Goal: Task Accomplishment & Management: Complete application form

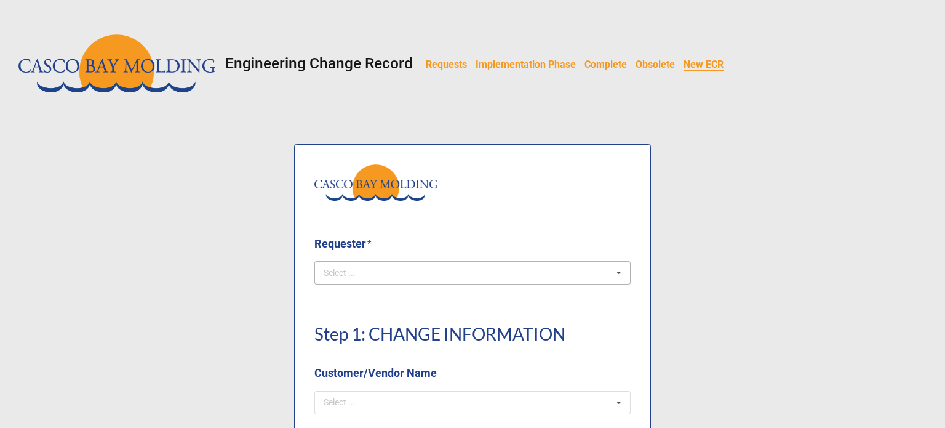
click at [404, 271] on div "Select ... No results found." at bounding box center [472, 272] width 316 height 23
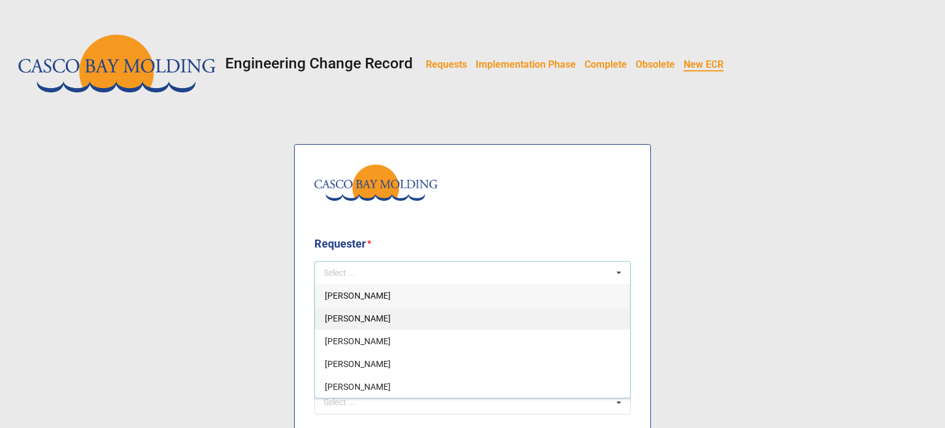
click at [350, 340] on span "Courtney Grant" at bounding box center [358, 341] width 66 height 10
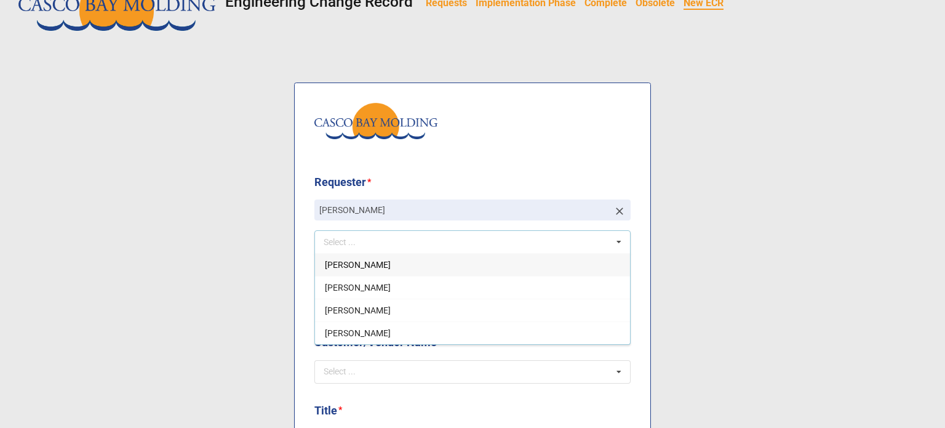
click at [376, 138] on img at bounding box center [375, 121] width 123 height 36
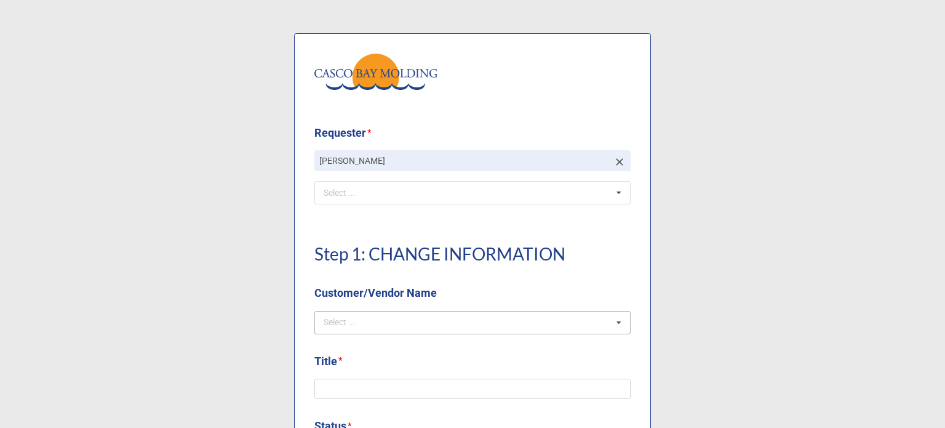
scroll to position [185, 0]
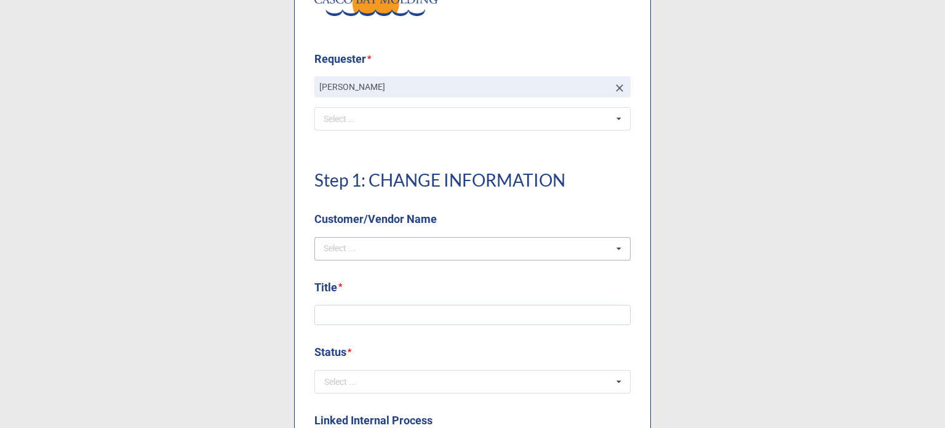
click at [404, 253] on div "Select ... No results found." at bounding box center [472, 248] width 316 height 23
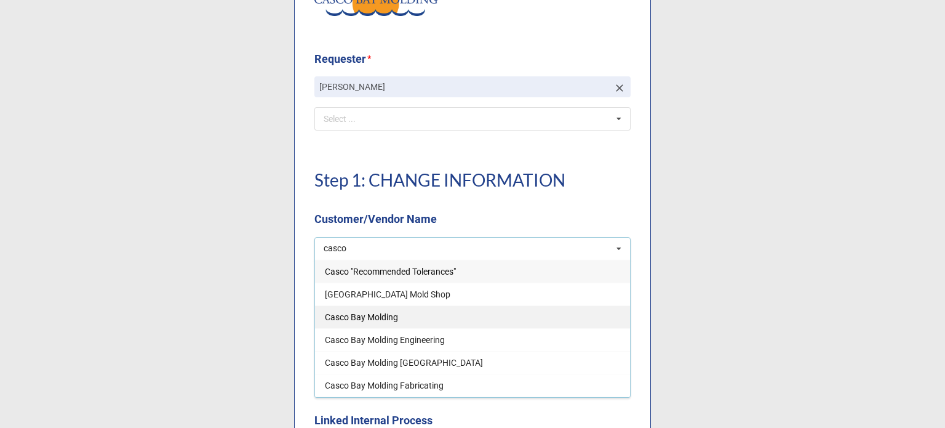
type input "casco"
click at [388, 316] on span "Casco Bay Molding" at bounding box center [361, 317] width 73 height 10
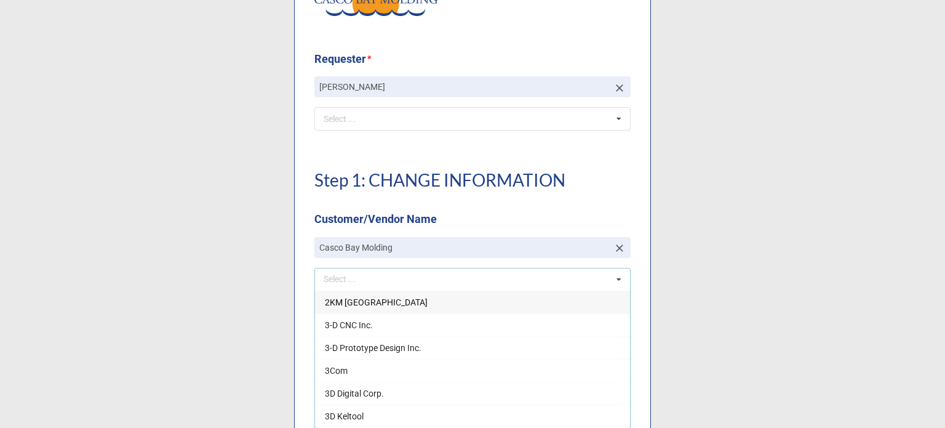
click at [396, 194] on div "Step 1: CHANGE INFORMATION Customer/Vendor Name" at bounding box center [472, 192] width 316 height 87
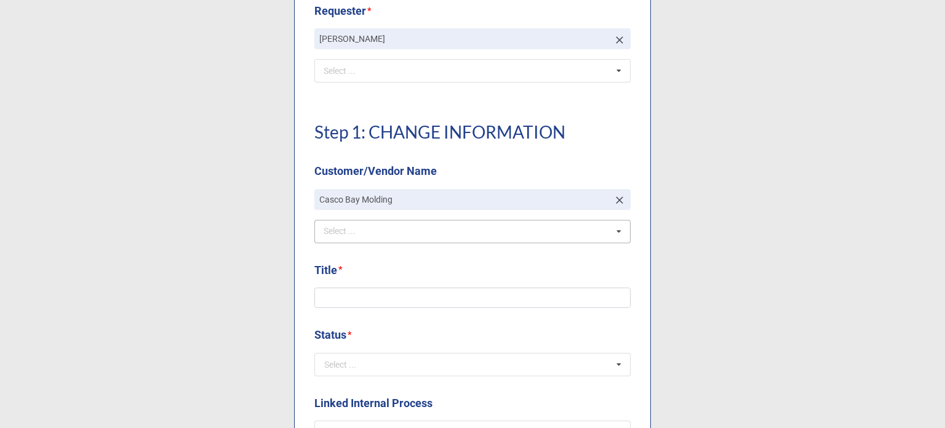
scroll to position [308, 0]
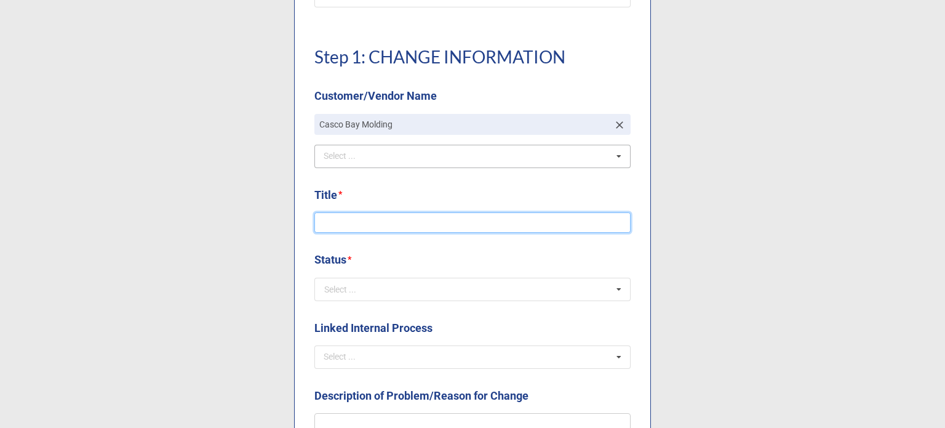
click at [392, 226] on input at bounding box center [472, 222] width 316 height 21
type input "Best Periodt WI Update"
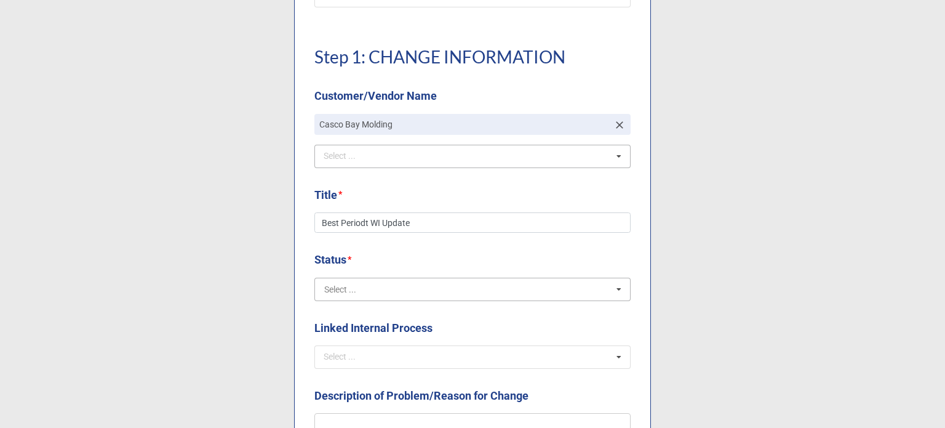
click at [383, 285] on input "text" at bounding box center [473, 289] width 315 height 22
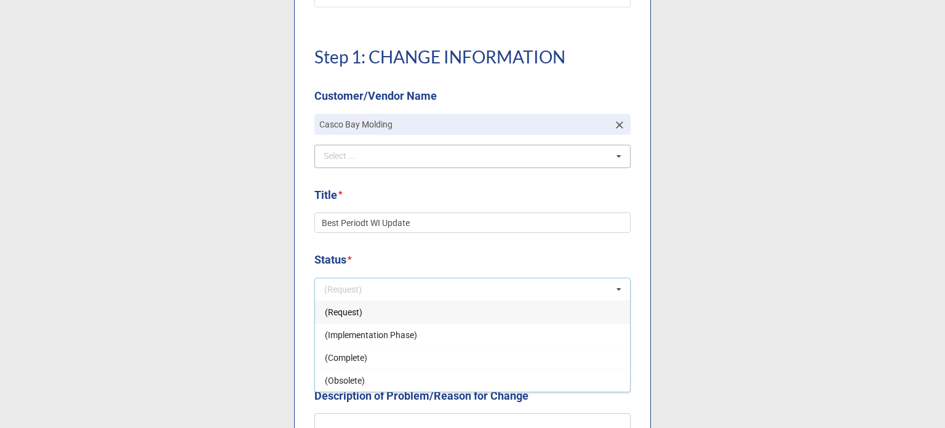
click at [362, 316] on div "(Request)" at bounding box center [472, 311] width 315 height 23
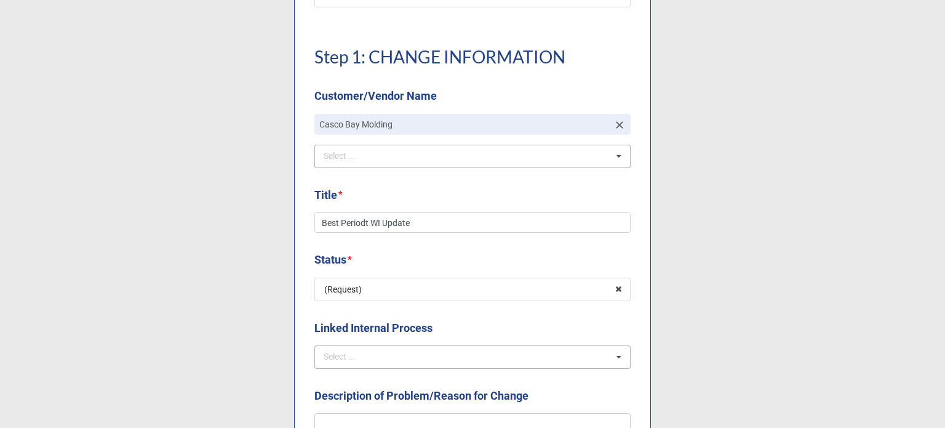
click at [399, 354] on div "Select ... NCMR COMPLAINT CAPA OTHER ECOs" at bounding box center [472, 356] width 316 height 23
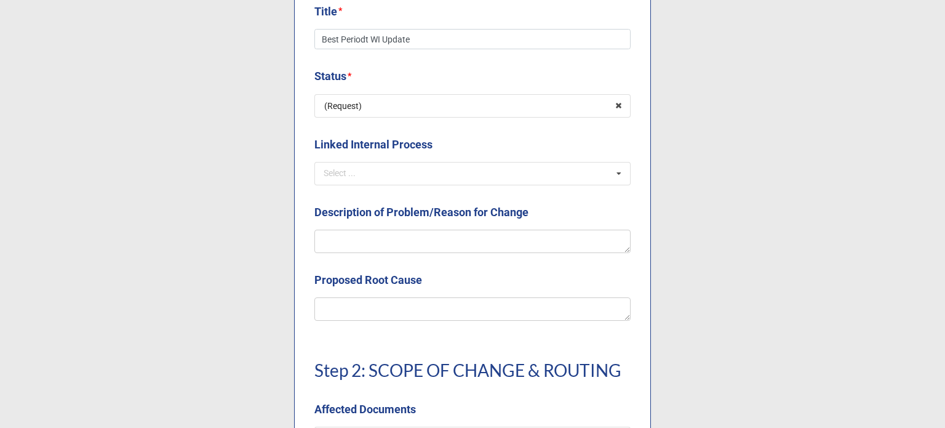
scroll to position [492, 0]
click at [372, 238] on textarea at bounding box center [472, 239] width 316 height 23
type textarea "x"
type textarea "C"
type textarea "x"
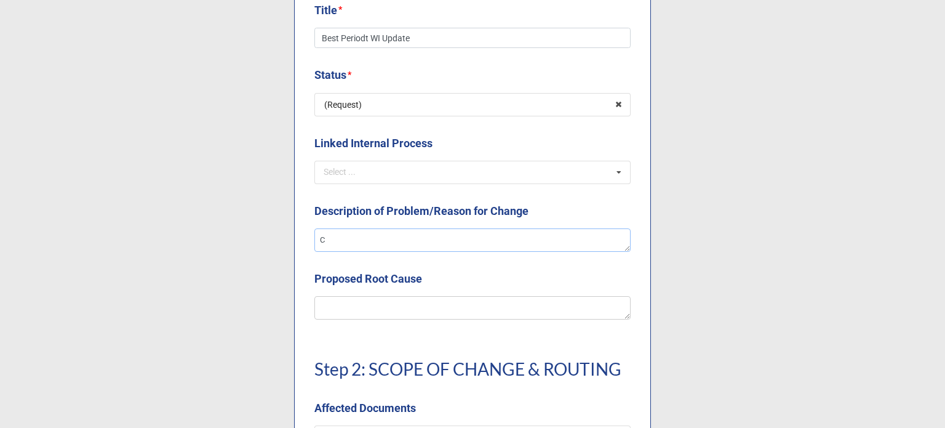
type textarea "CV"
type textarea "x"
type textarea "CVS"
type textarea "x"
type textarea "CVS l"
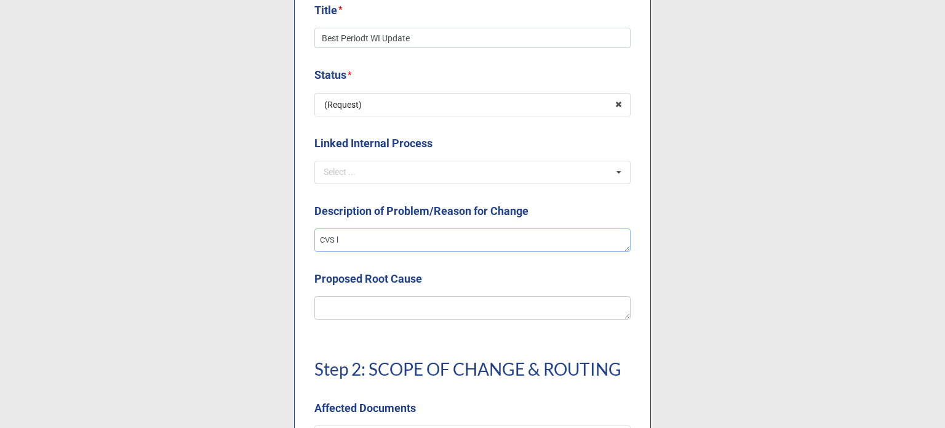
type textarea "x"
type textarea "CVS la"
type textarea "x"
type textarea "CVS lab"
type textarea "x"
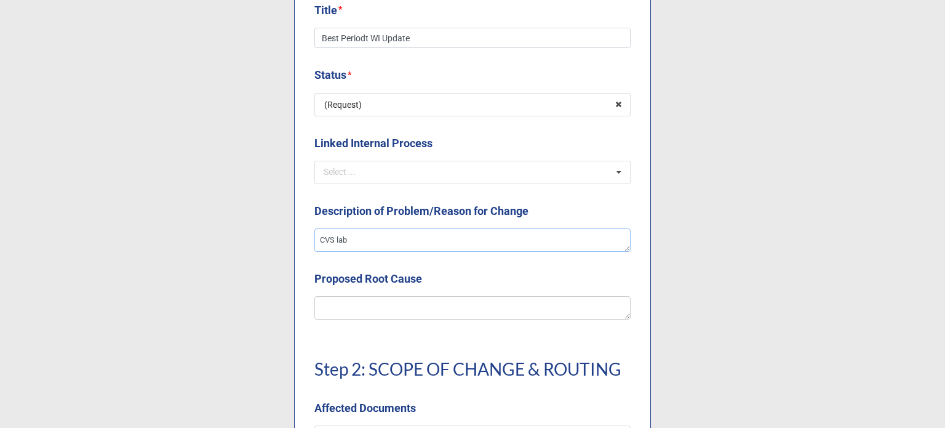
type textarea "CVS labe"
type textarea "x"
type textarea "CVS label"
type textarea "x"
type textarea "CVS labels"
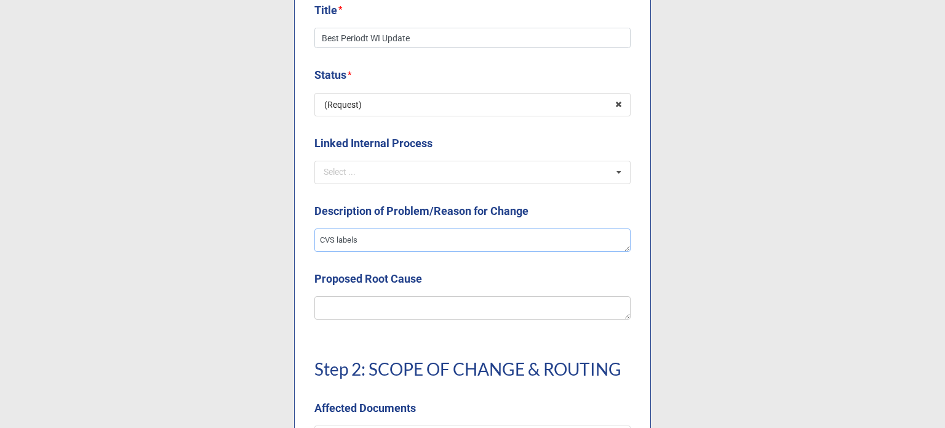
type textarea "x"
type textarea "CVS labels"
type textarea "x"
type textarea "CVS labels n"
type textarea "x"
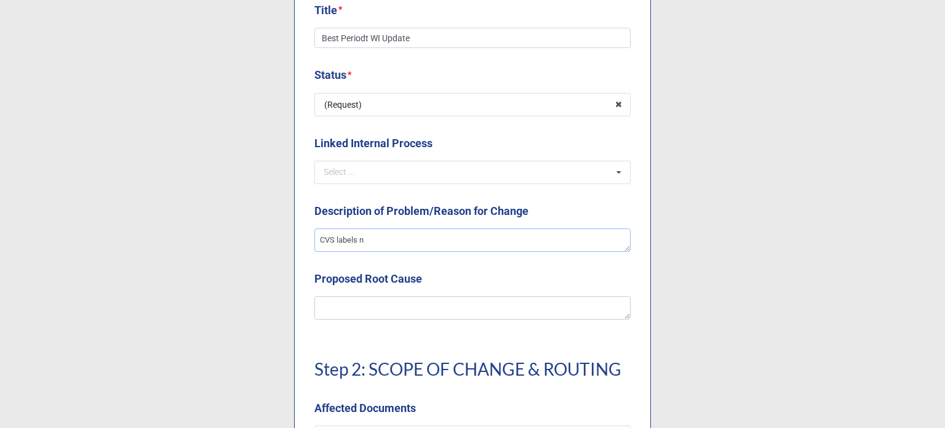
type textarea "CVS labels ne"
type textarea "x"
type textarea "CVS labels nee"
type textarea "x"
type textarea "CVS labels need"
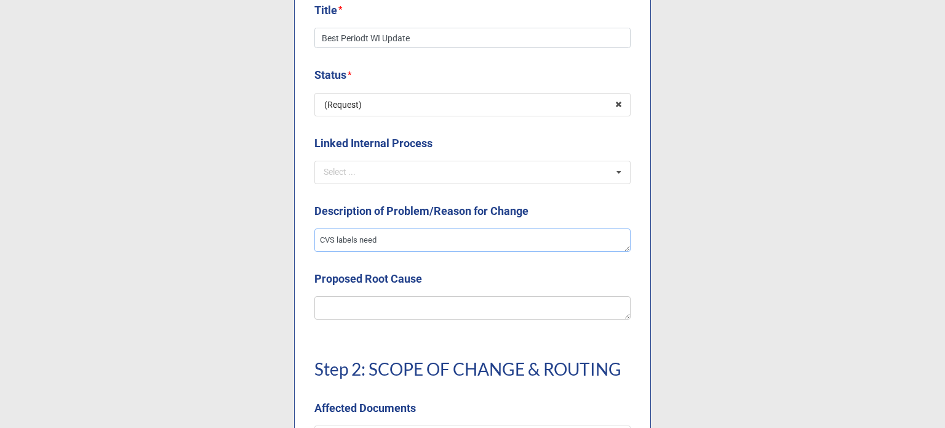
type textarea "x"
type textarea "CVS labels need"
type textarea "x"
type textarea "CVS labels need t"
type textarea "x"
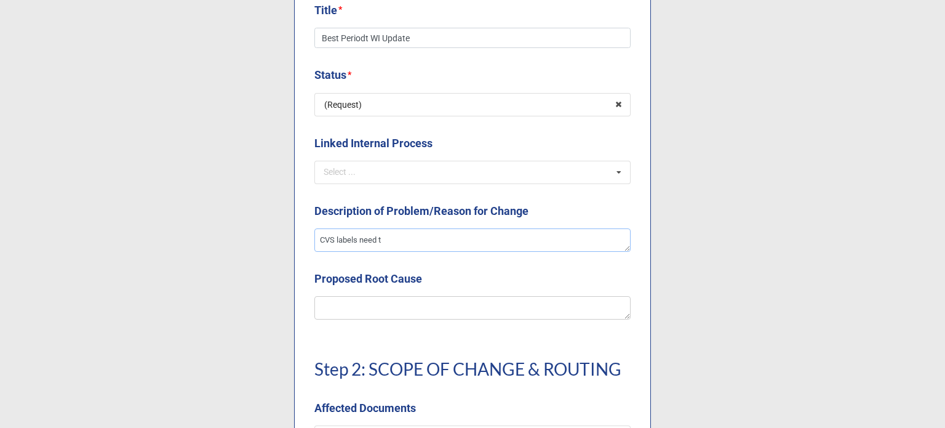
type textarea "CVS labels need to"
type textarea "x"
type textarea "CVS labels need to"
type textarea "x"
type textarea "CVS labels need to b"
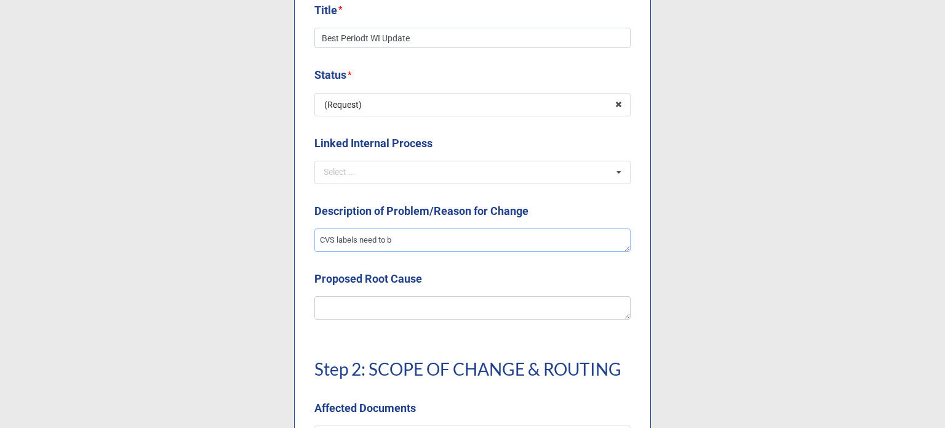
type textarea "x"
type textarea "CVS labels need to be"
type textarea "x"
type textarea "CVS labels need to be"
type textarea "x"
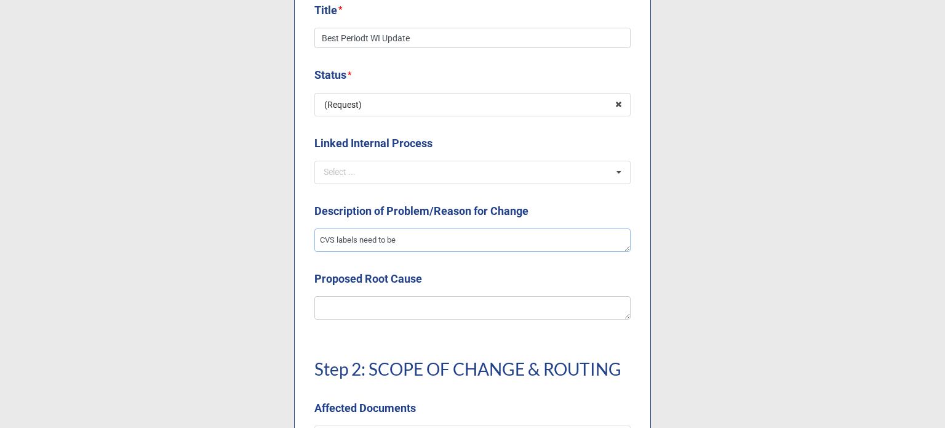
type textarea "CVS labels need to be a"
type textarea "x"
type textarea "CVS labels need to be ad"
type textarea "x"
type textarea "CVS labels need to be add"
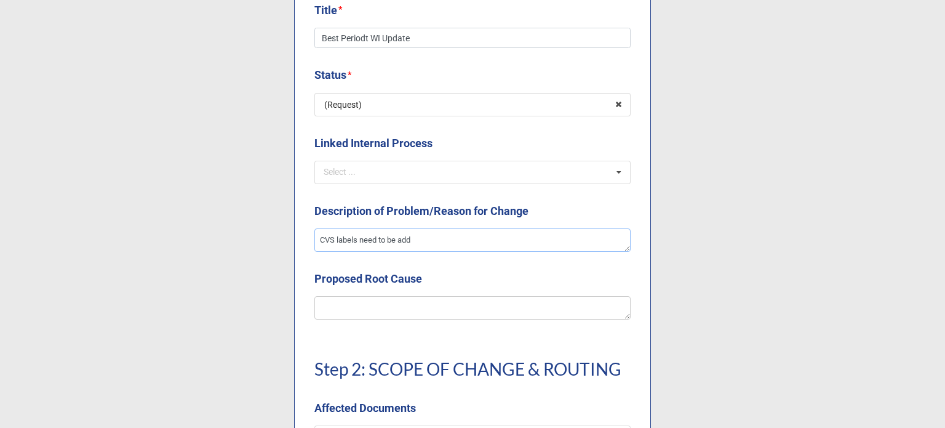
type textarea "x"
type textarea "CVS labels need to be added"
type textarea "x"
type textarea "CVS labels need to be added t"
type textarea "x"
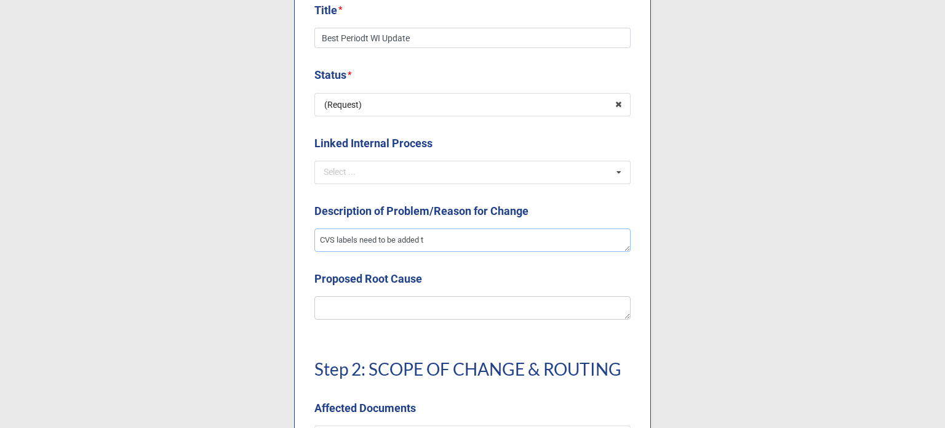
type textarea "CVS labels need to be added to"
type textarea "x"
type textarea "CVS labels need to be added to"
type textarea "x"
type textarea "CVS labels need to be added to w"
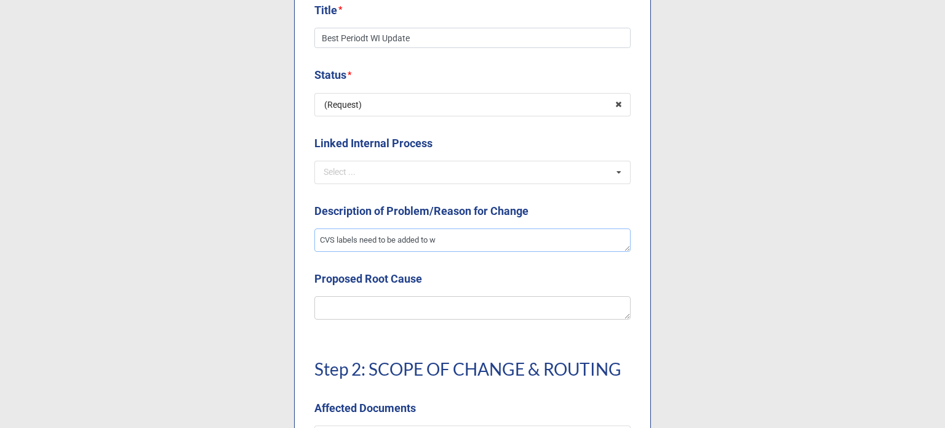
type textarea "x"
type textarea "CVS labels need to be added to wor"
type textarea "x"
type textarea "CVS labels need to be added to work"
type textarea "x"
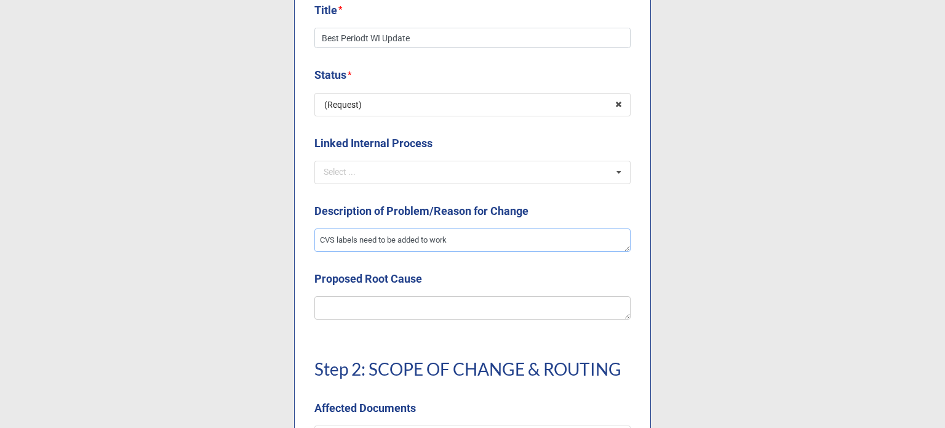
type textarea "CVS labels need to be added to work"
type textarea "x"
type textarea "CVS labels need to be added to work i"
type textarea "x"
type textarea "CVS labels need to be added to work in"
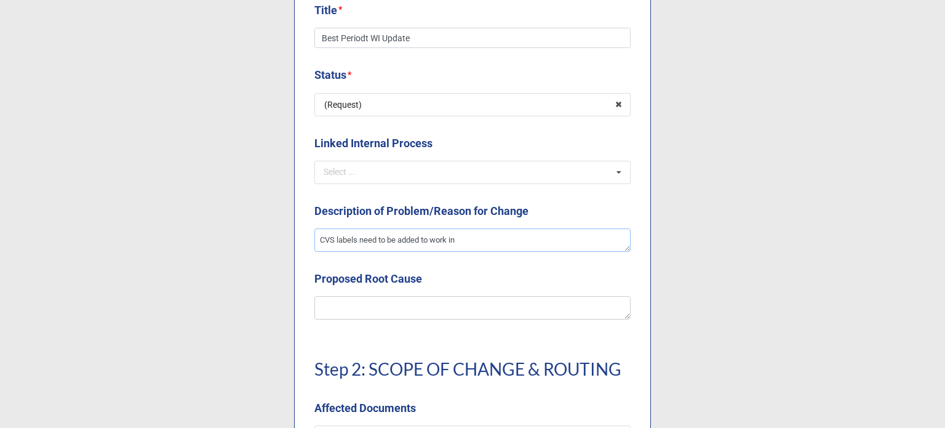
type textarea "x"
type textarea "CVS labels need to be added to work ins"
type textarea "x"
type textarea "CVS labels need to be added to work inst"
type textarea "x"
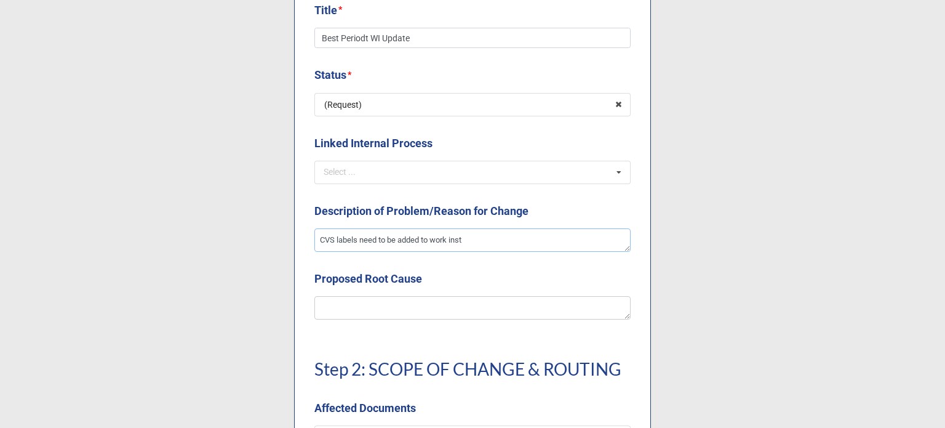
type textarea "CVS labels need to be added to work instr"
type textarea "x"
type textarea "CVS labels need to be added to work instru"
type textarea "x"
type textarea "CVS labels need to be added to work instruc"
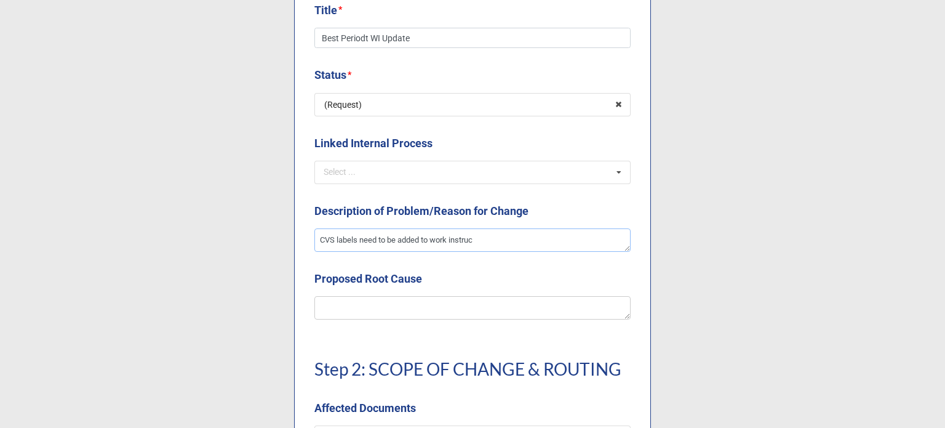
type textarea "x"
type textarea "CVS labels need to be added to work instructi"
type textarea "x"
type textarea "CVS labels need to be added to work instructio"
type textarea "x"
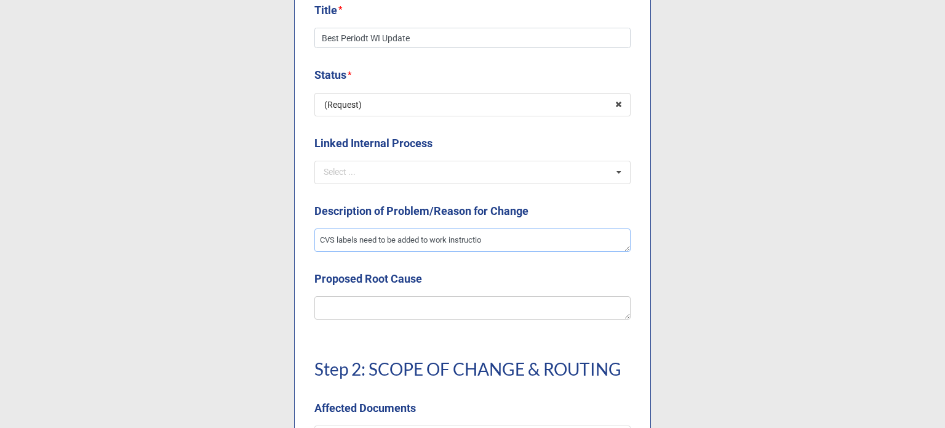
type textarea "CVS labels need to be added to work instruction"
type textarea "x"
type textarea "CVS labels need to be added to work instructions"
type textarea "x"
type textarea "CVS labels need to be added to work instructions."
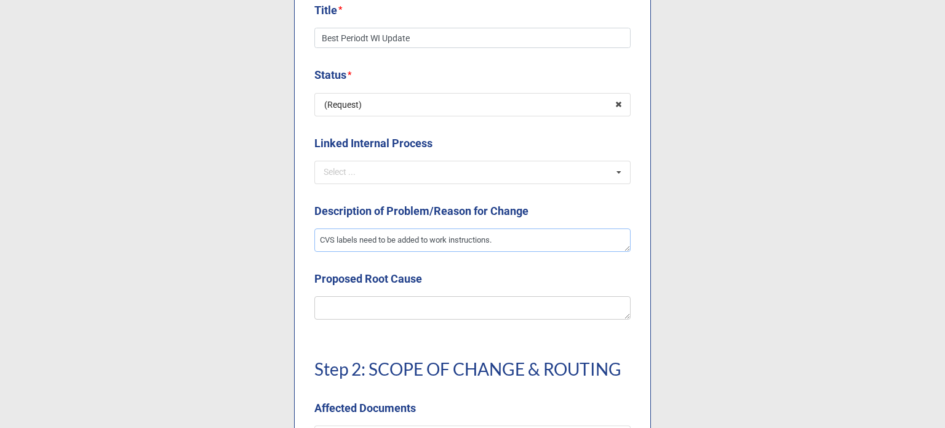
type textarea "x"
type textarea "CVS labels need to be added to work instructions."
drag, startPoint x: 511, startPoint y: 242, endPoint x: 311, endPoint y: 241, distance: 199.9
click at [314, 241] on textarea "CVS labels need to be added to work instructions." at bounding box center [472, 239] width 316 height 23
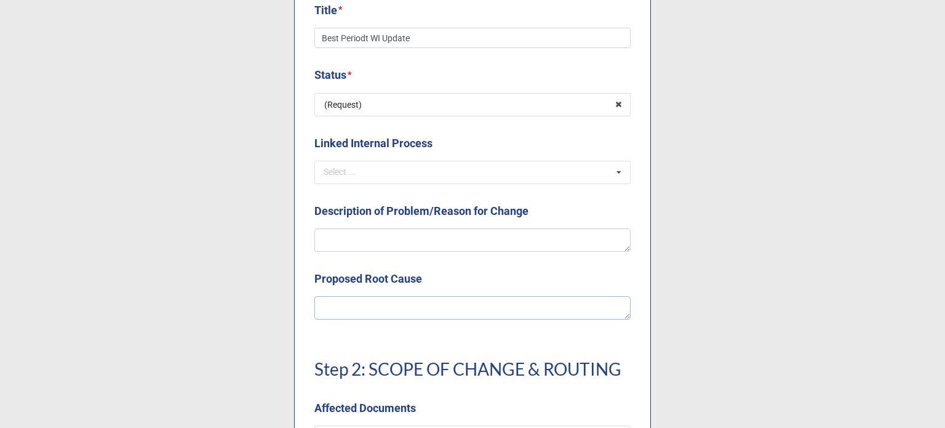
click at [340, 306] on textarea at bounding box center [472, 307] width 316 height 23
paste textarea "CVS labels need to be added to work instructions."
type textarea "CVS labels need to be added to work instructions."
type textarea "x"
type textarea "CVS labels need to be added to work instructions."
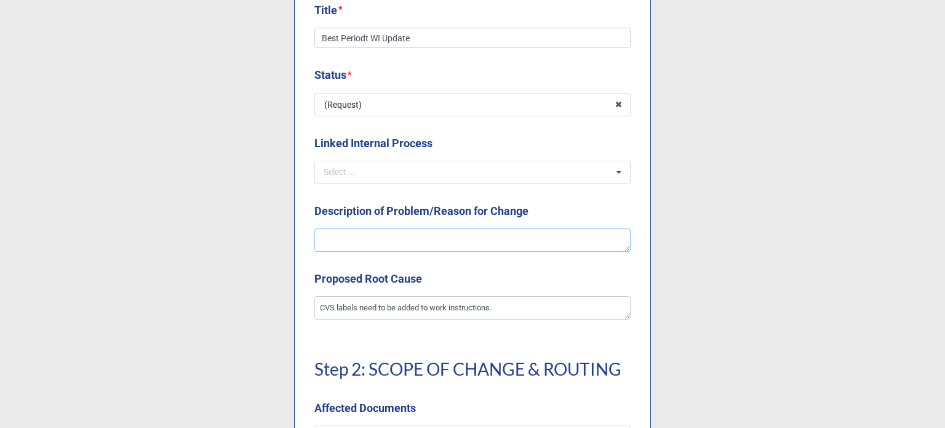
click at [340, 231] on textarea at bounding box center [472, 239] width 316 height 23
type textarea "x"
type textarea "A"
type textarea "x"
type textarea "A"
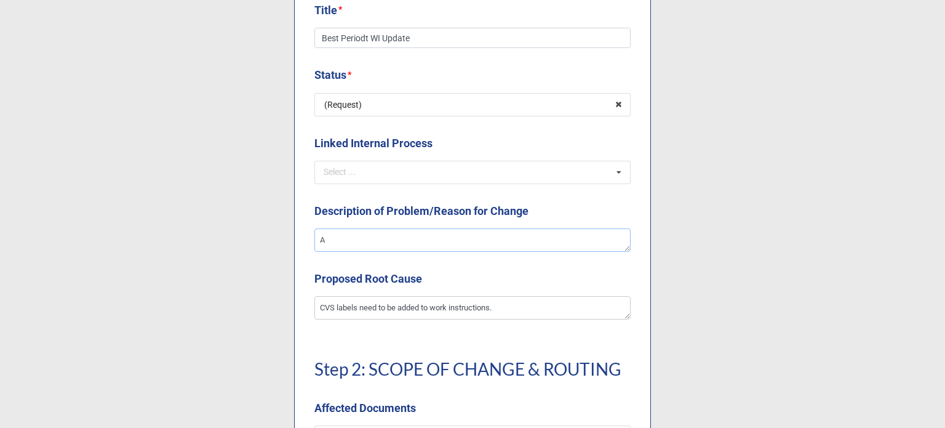
type textarea "x"
type textarea "A n"
type textarea "x"
type textarea "A ne"
type textarea "x"
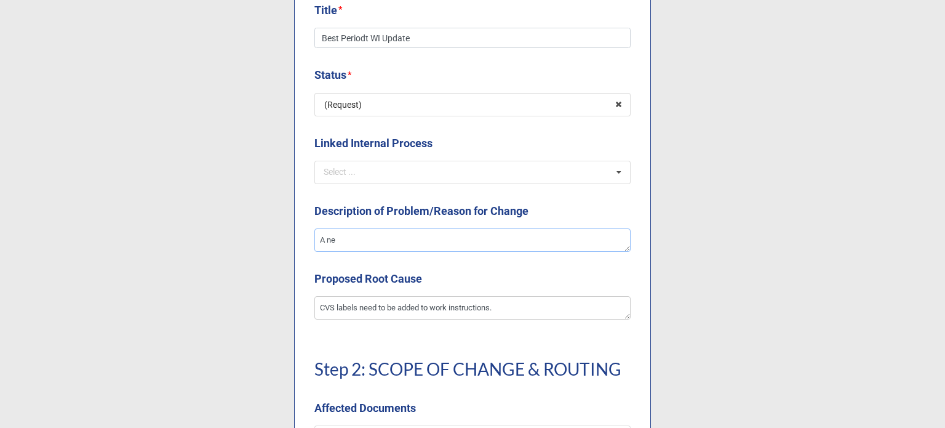
type textarea "A new"
type textarea "x"
type textarea "A new"
type textarea "x"
type textarea "A new s"
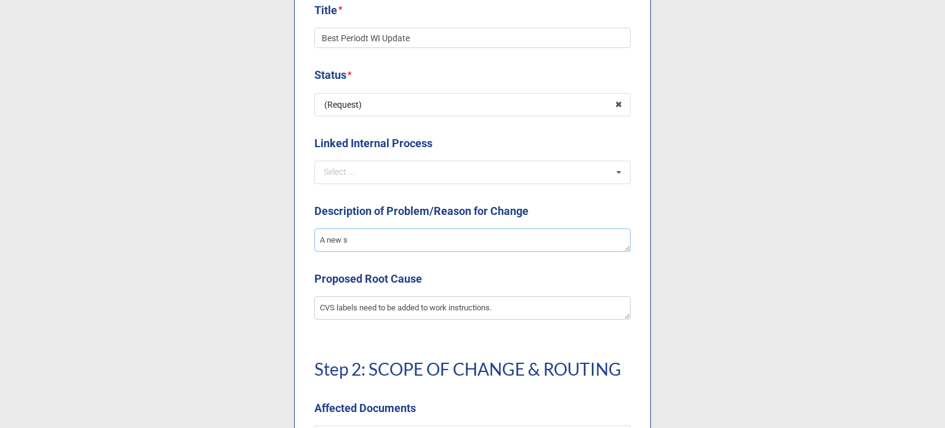
type textarea "x"
type textarea "A new sh"
type textarea "x"
type textarea "A new shi"
type textarea "x"
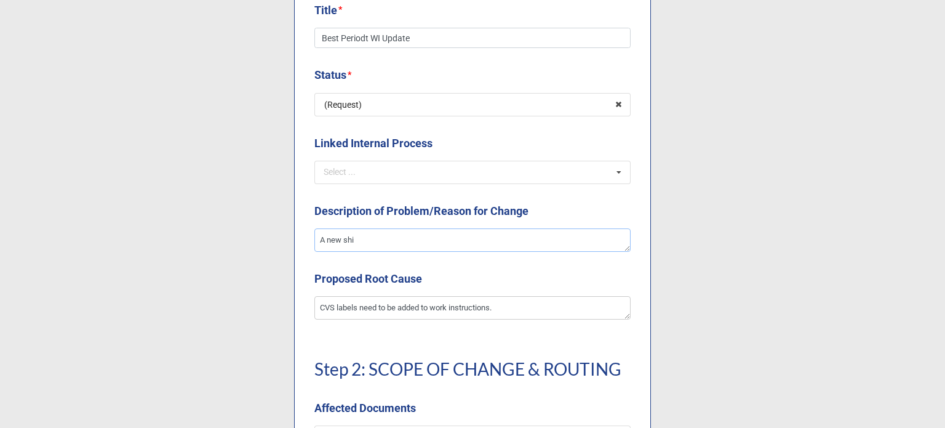
type textarea "A new ship"
type textarea "x"
type textarea "A new shipp"
type textarea "x"
type textarea "A new shippi"
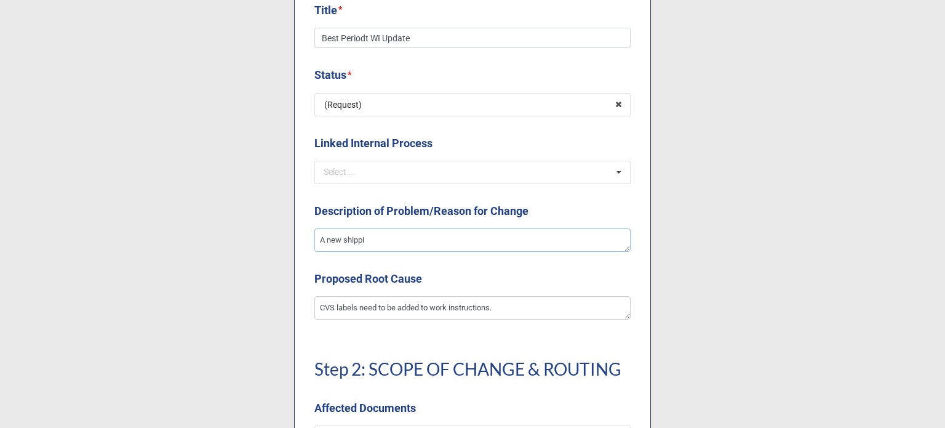
type textarea "x"
type textarea "A new shippin"
type textarea "x"
type textarea "A new shipping"
type textarea "x"
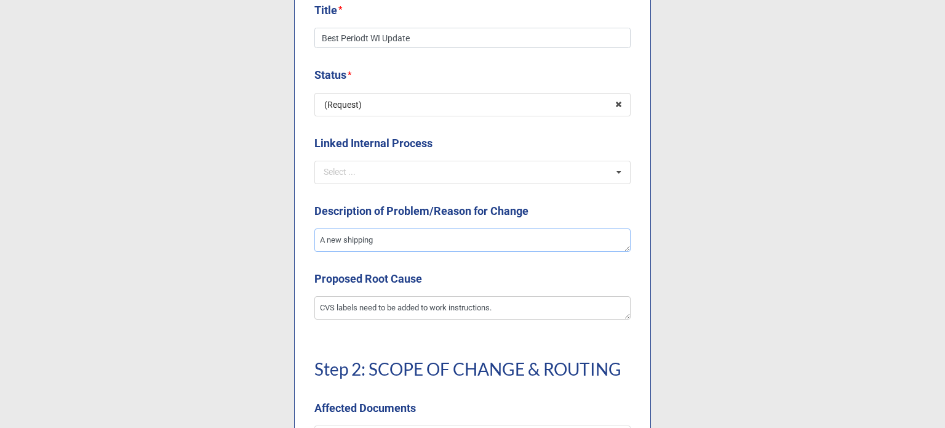
type textarea "A new shipping"
type textarea "x"
type textarea "A new shipping w"
type textarea "x"
type textarea "A new shipping wo"
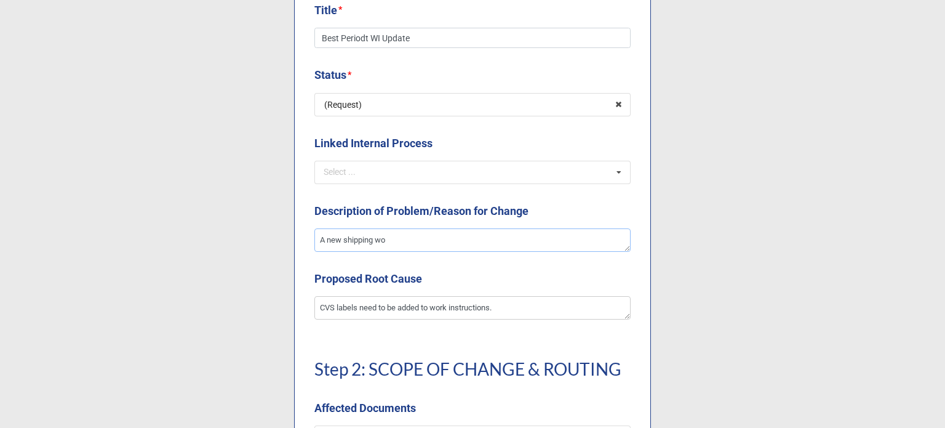
type textarea "x"
type textarea "A new shipping work"
type textarea "x"
type textarea "A new shipping work"
type textarea "x"
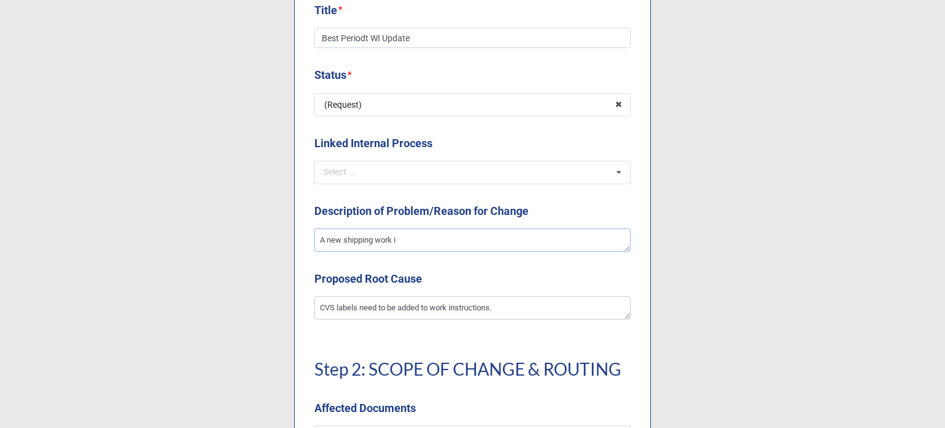
type textarea "A new shipping work in"
type textarea "x"
type textarea "A new shipping work ins"
type textarea "x"
type textarea "A new shipping work inst"
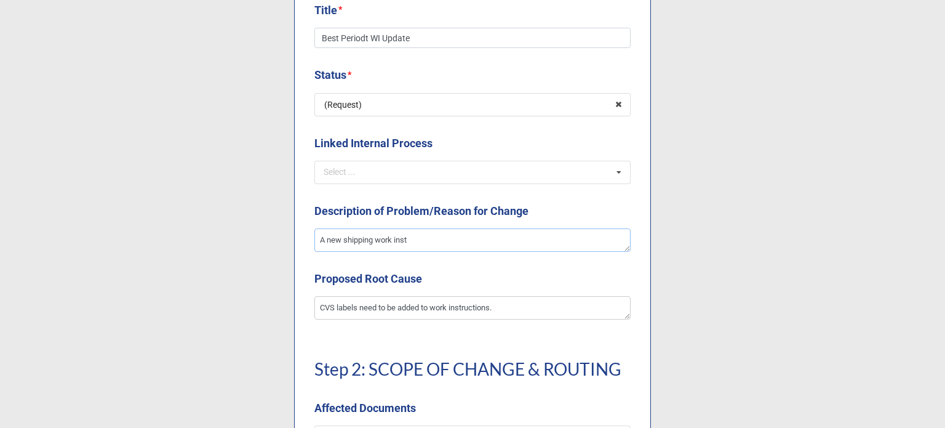
type textarea "x"
type textarea "A new shipping work instr"
type textarea "x"
type textarea "A new shipping work instru"
type textarea "x"
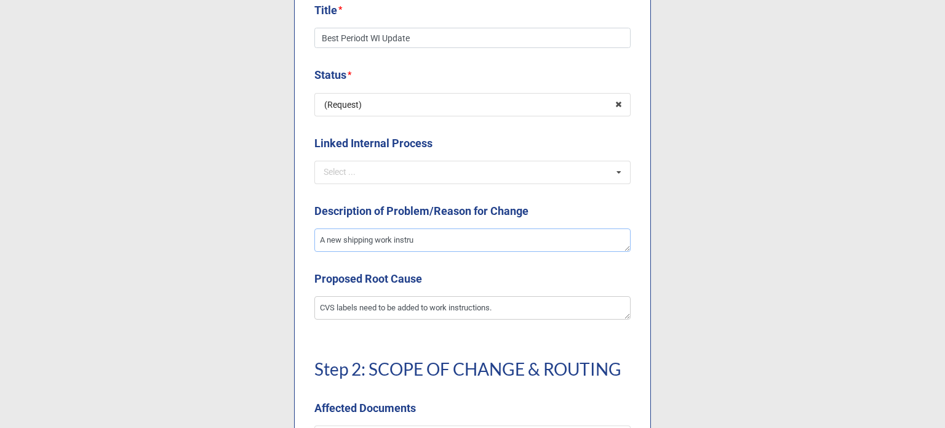
type textarea "A new shipping work instruc"
type textarea "x"
type textarea "A new shipping work instruct"
type textarea "x"
type textarea "A new shipping work instructi"
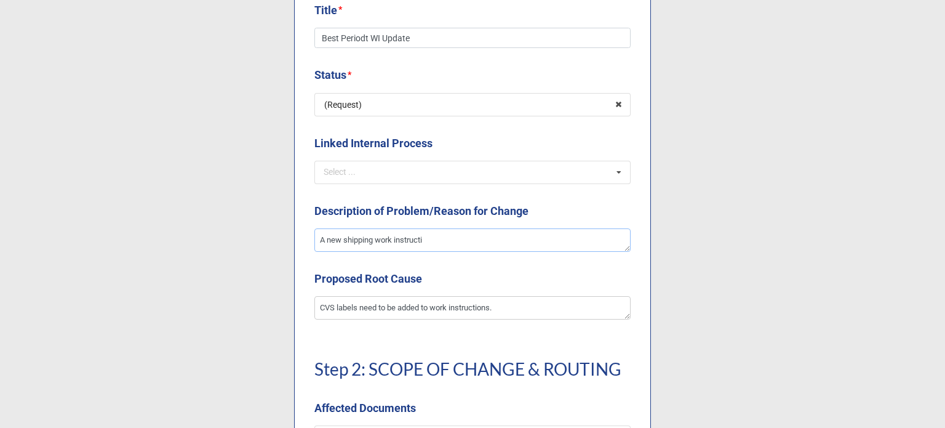
type textarea "x"
type textarea "A new shipping work instructio"
type textarea "x"
type textarea "A new shipping work instruction"
type textarea "x"
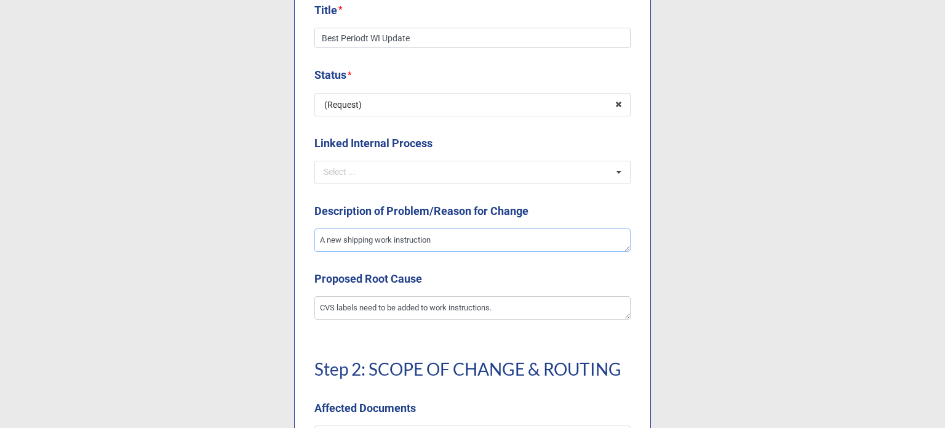
type textarea "A new shipping work instructions"
type textarea "x"
type textarea "A new shipping work instruction"
type textarea "x"
type textarea "A new shipping work instruction"
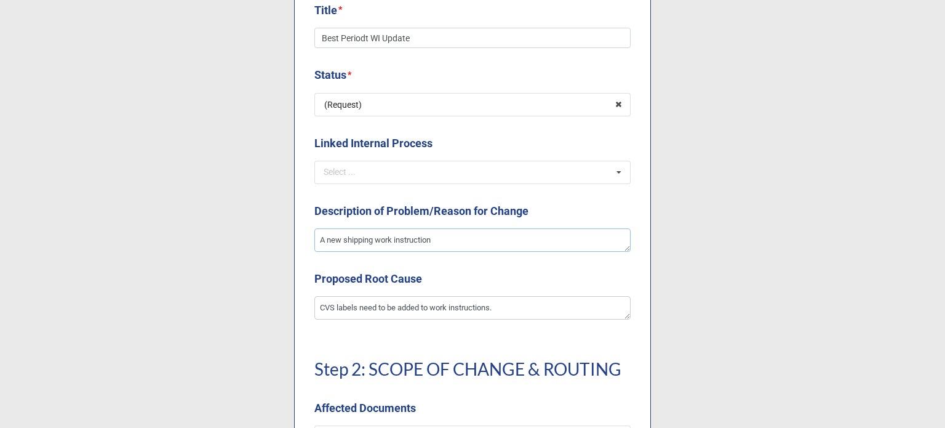
type textarea "x"
type textarea "A new shipping work instruction w"
type textarea "x"
type textarea "A new shipping work instruction wi"
type textarea "x"
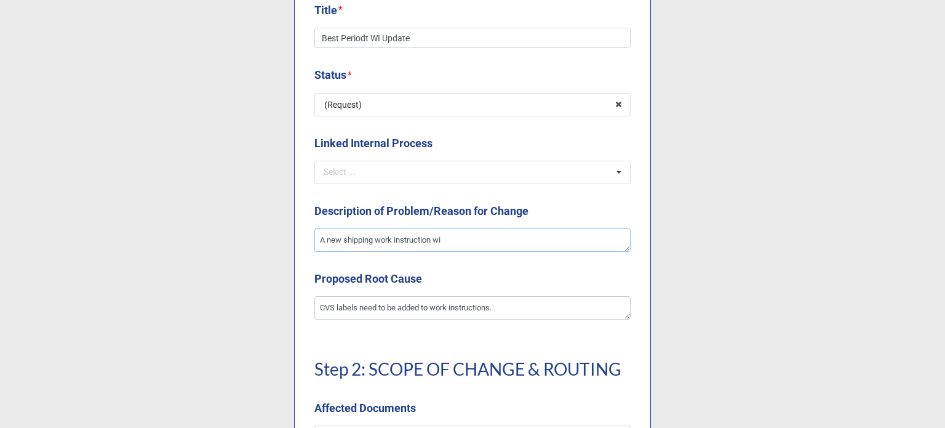
type textarea "A new shipping work instruction wil"
type textarea "x"
type textarea "A new shipping work instruction will"
type textarea "x"
type textarea "A new shipping work instruction will"
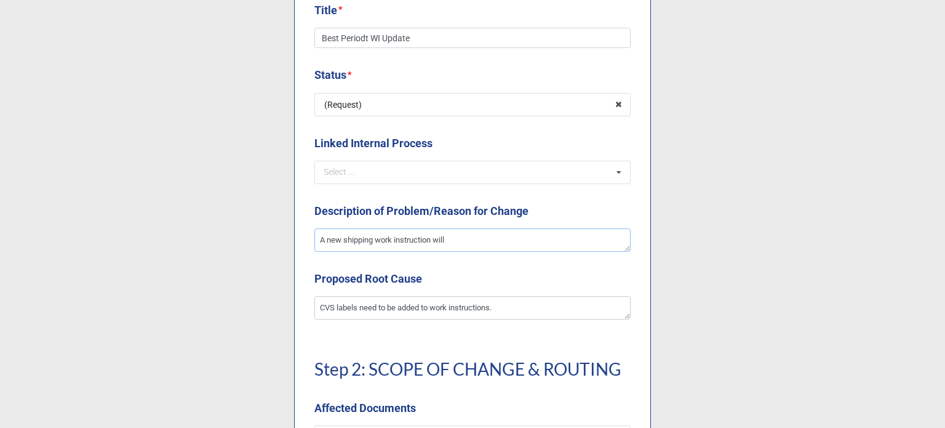
type textarea "x"
type textarea "A new shipping work instruction will b"
type textarea "x"
type textarea "A new shipping work instruction will be"
type textarea "x"
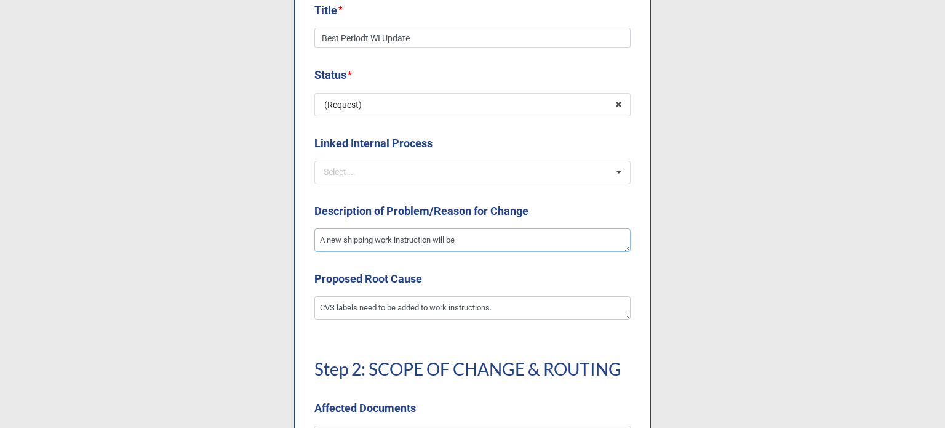
type textarea "A new shipping work instruction will be"
type textarea "x"
type textarea "A new shipping work instruction will be r"
type textarea "x"
type textarea "A new shipping work instruction will be"
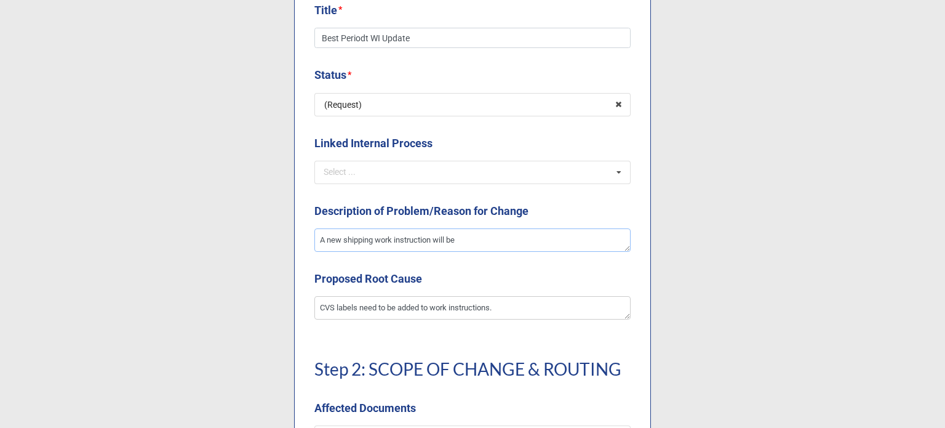
type textarea "x"
type textarea "A new shipping work instruction will be c"
type textarea "x"
type textarea "A new shipping work instruction will be cr"
type textarea "x"
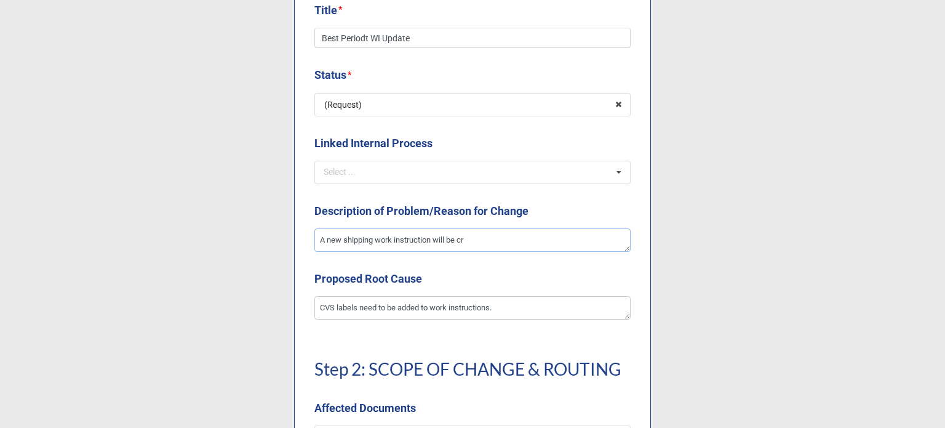
type textarea "A new shipping work instruction will be cre"
type textarea "x"
type textarea "A new shipping work instruction will be creat"
type textarea "x"
type textarea "A new shipping work instruction will be create"
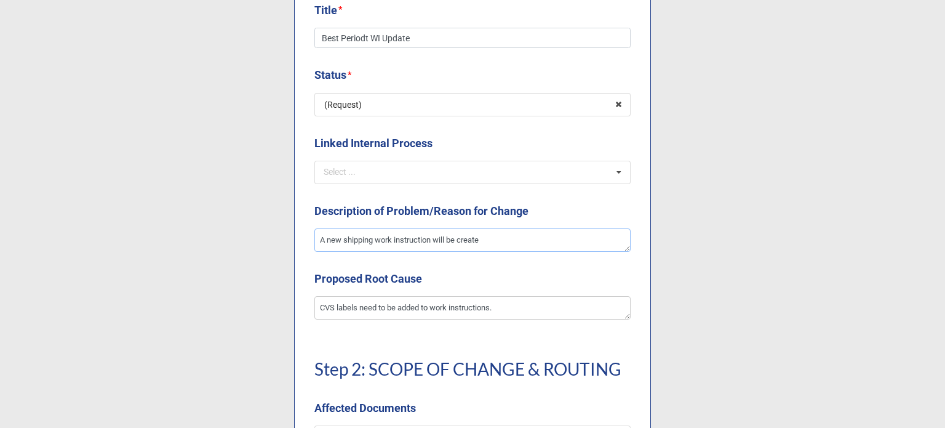
type textarea "x"
type textarea "A new shipping work instruction will be created"
type textarea "x"
type textarea "A new shipping work instruction will be created"
type textarea "x"
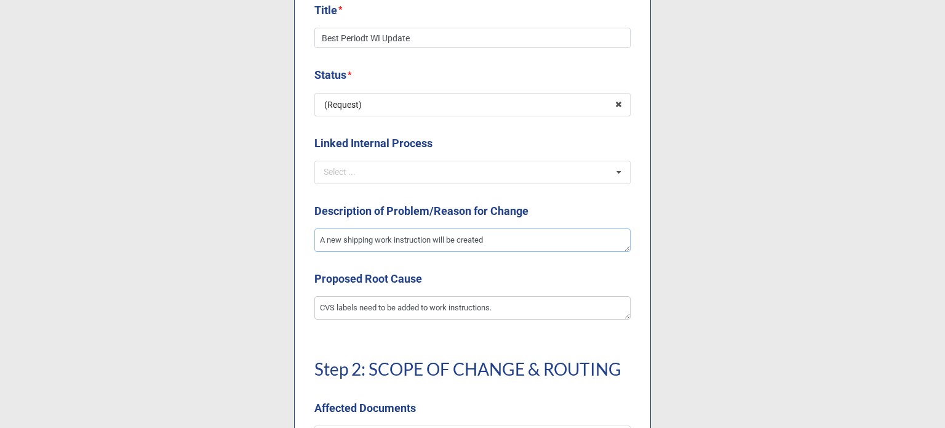
type textarea "A new shipping work instruction will be created t"
type textarea "x"
type textarea "A new shipping work instruction will be created to"
type textarea "x"
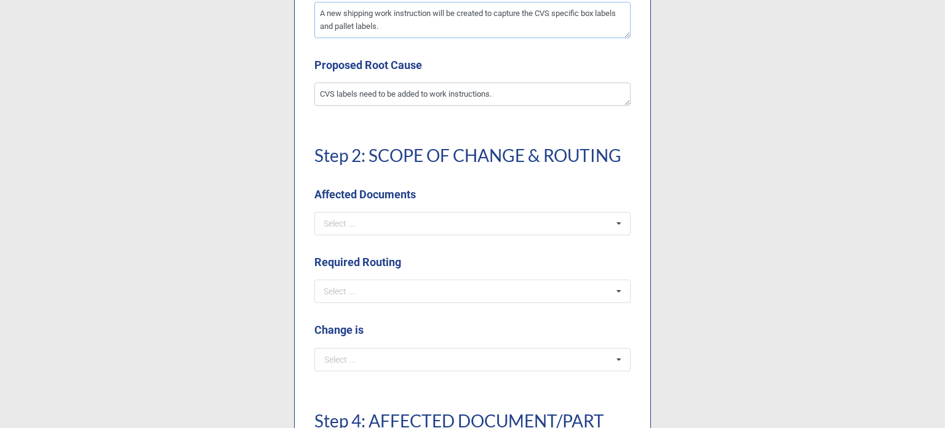
scroll to position [738, 0]
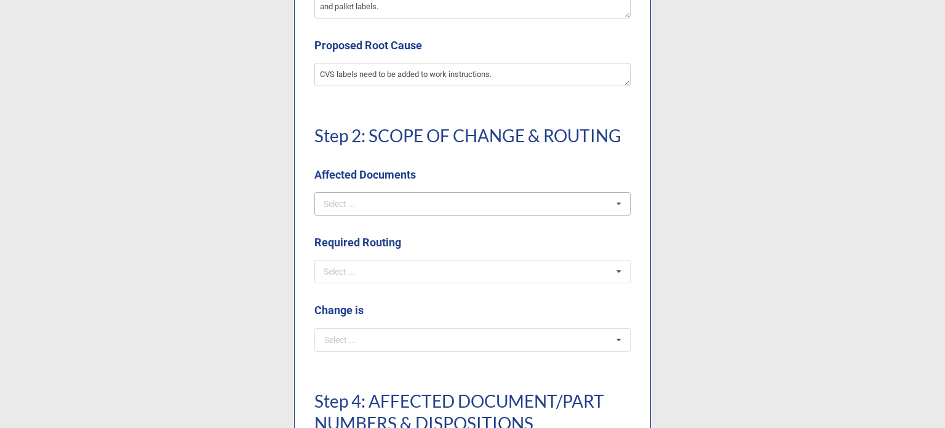
click at [371, 207] on div "Select ... SOPs/Quality Manual WIs Production Docs DWGs/Tooling/Labeling FRM De…" at bounding box center [472, 203] width 316 height 23
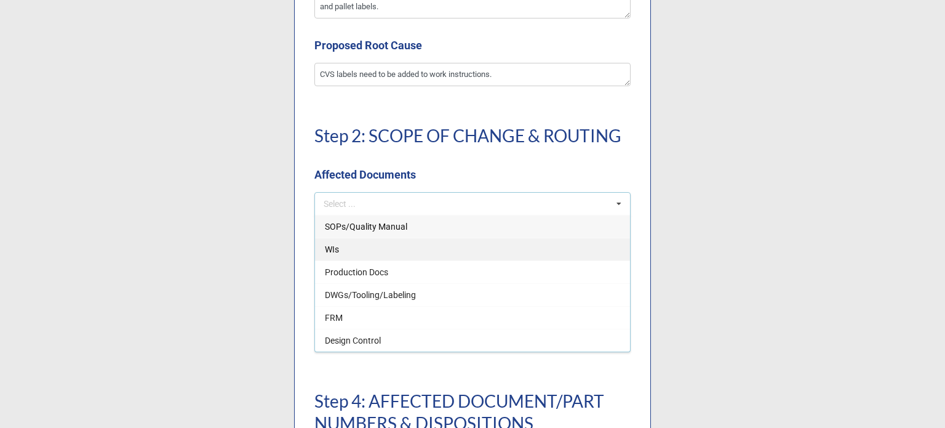
click at [343, 248] on div "WIs" at bounding box center [472, 248] width 315 height 23
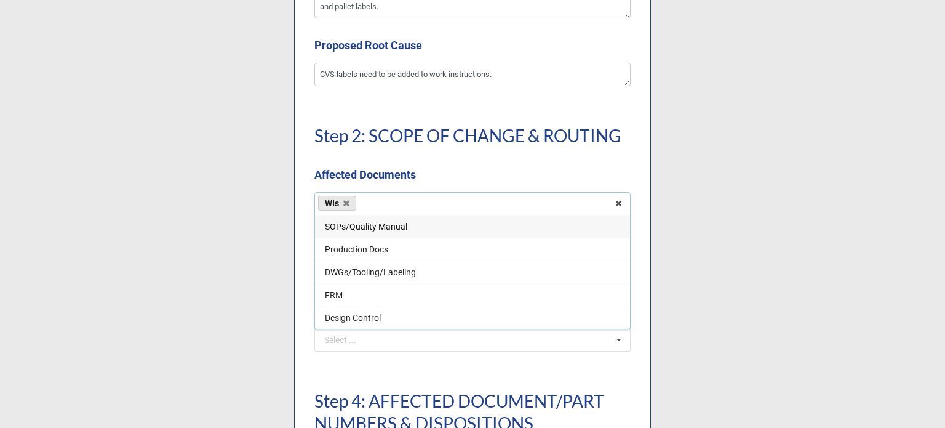
click at [345, 159] on div "Step 2: SCOPE OF CHANGE & ROUTING Affected Documents" at bounding box center [472, 148] width 316 height 87
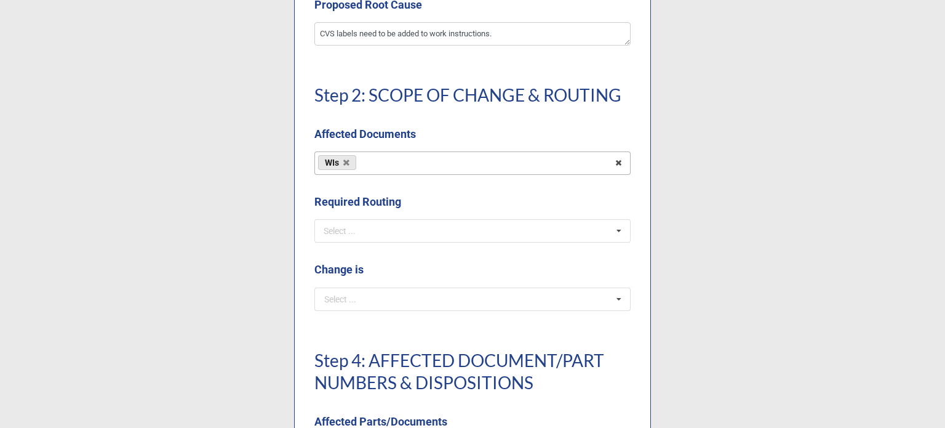
scroll to position [800, 0]
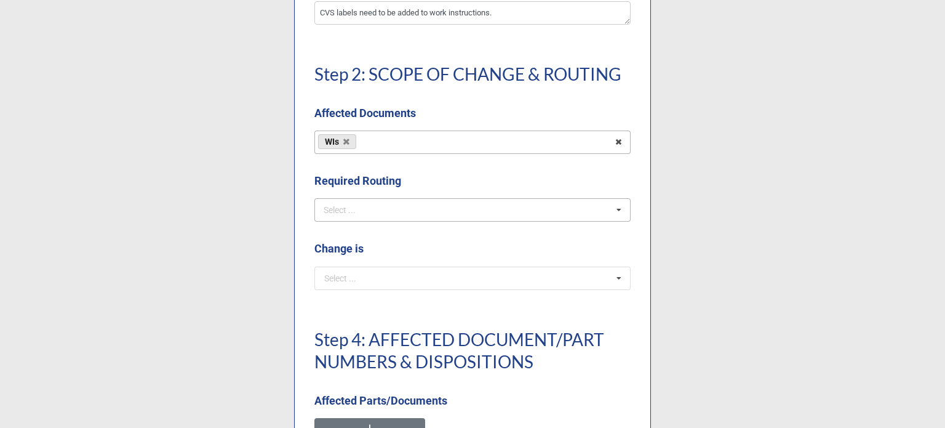
click at [362, 206] on div "Select ..." at bounding box center [347, 210] width 53 height 14
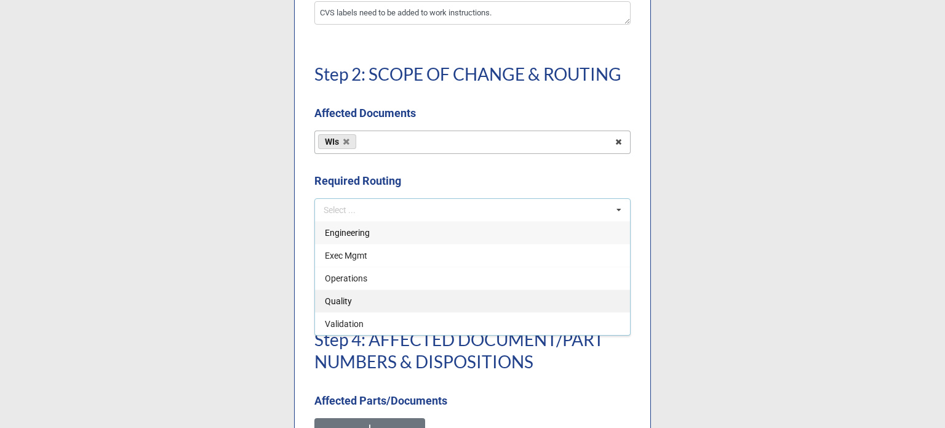
click at [343, 303] on span "Quality" at bounding box center [338, 301] width 27 height 10
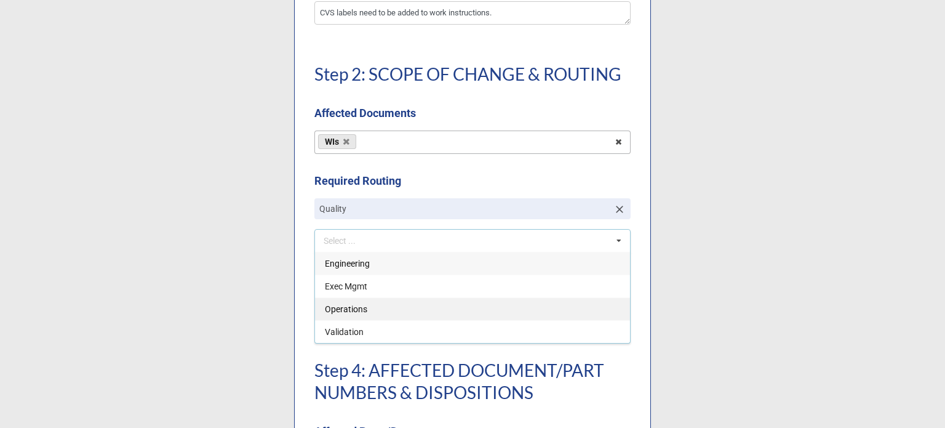
click at [343, 307] on span "Operations" at bounding box center [346, 309] width 42 height 10
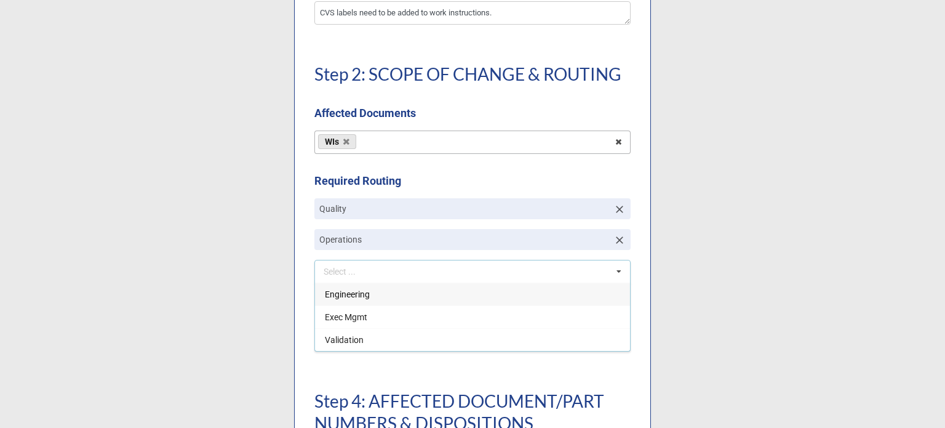
click at [345, 167] on div "Requester * Courtney Grant Select ... Andrew O'Neill Andrew Powell Liz Thornton…" at bounding box center [472, 96] width 357 height 1505
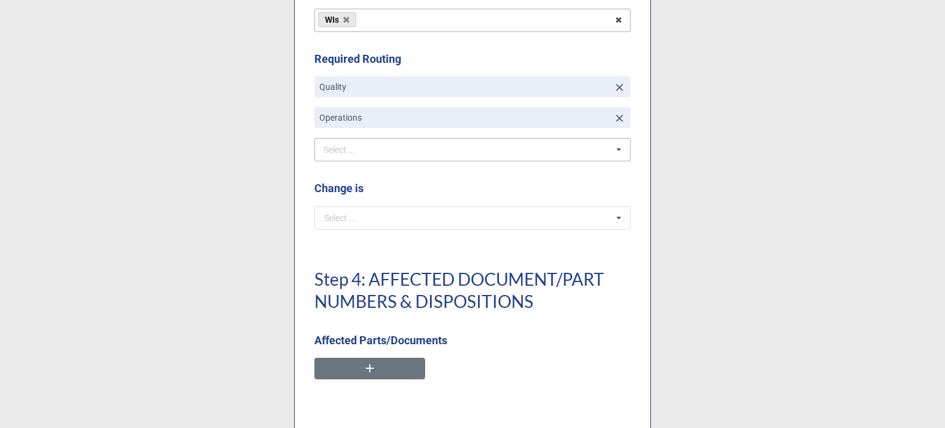
scroll to position [923, 0]
click at [352, 225] on input "text" at bounding box center [473, 216] width 315 height 22
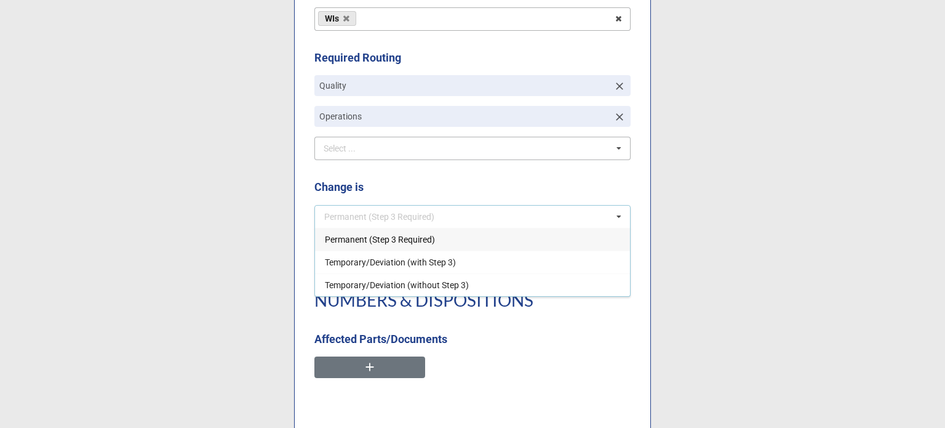
click at [352, 240] on span "Permanent (Step 3 Required)" at bounding box center [380, 239] width 110 height 10
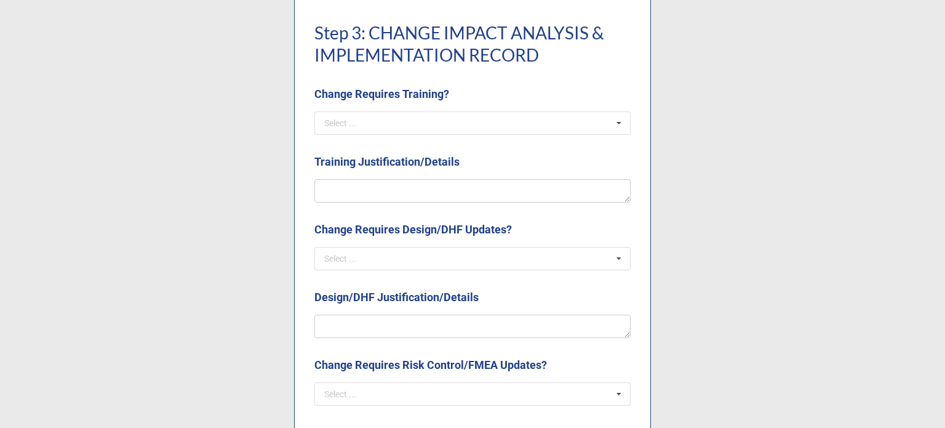
scroll to position [1169, 0]
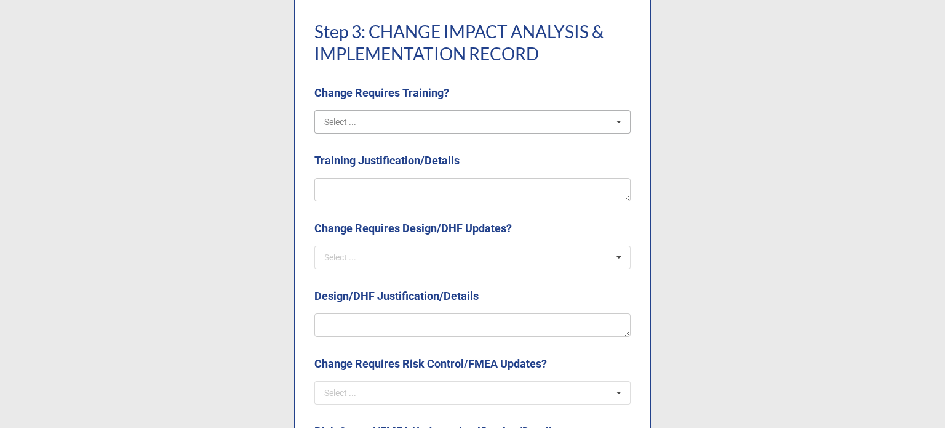
click at [357, 113] on input "text" at bounding box center [473, 122] width 315 height 22
click at [341, 138] on div "Yes" at bounding box center [472, 144] width 315 height 23
click at [356, 181] on textarea at bounding box center [472, 189] width 316 height 23
click at [362, 259] on input "text" at bounding box center [473, 257] width 315 height 22
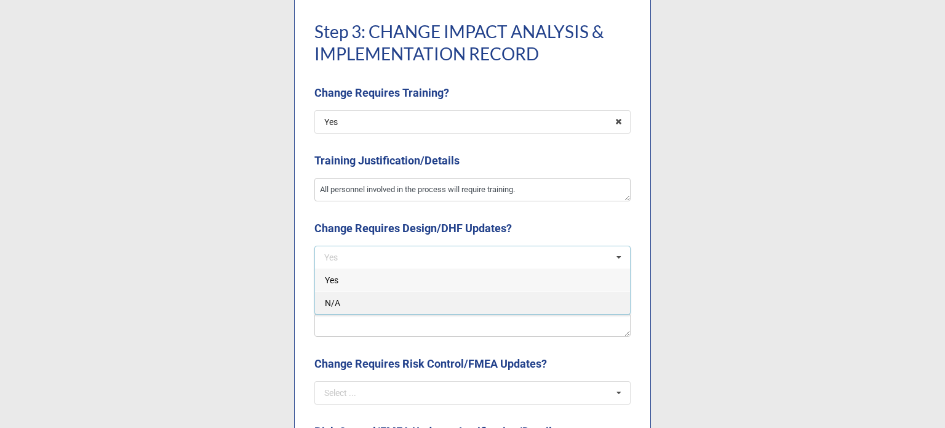
click at [352, 301] on div "N/A" at bounding box center [472, 302] width 315 height 23
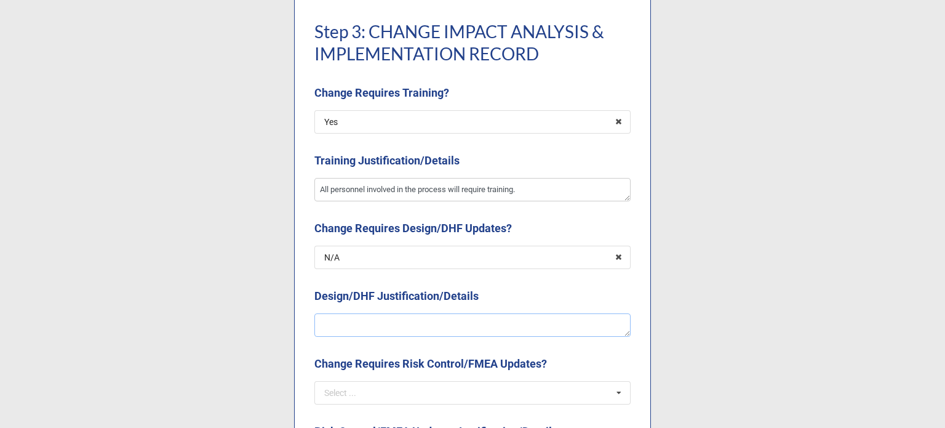
click at [355, 321] on textarea at bounding box center [472, 324] width 316 height 23
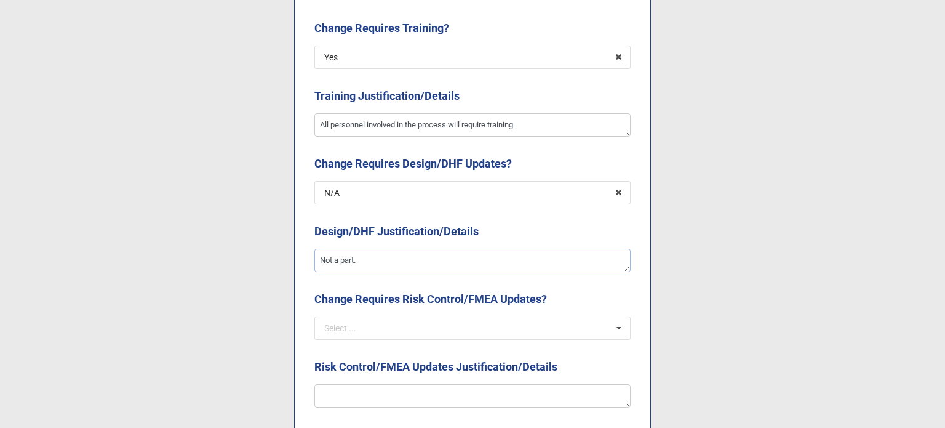
scroll to position [1292, 0]
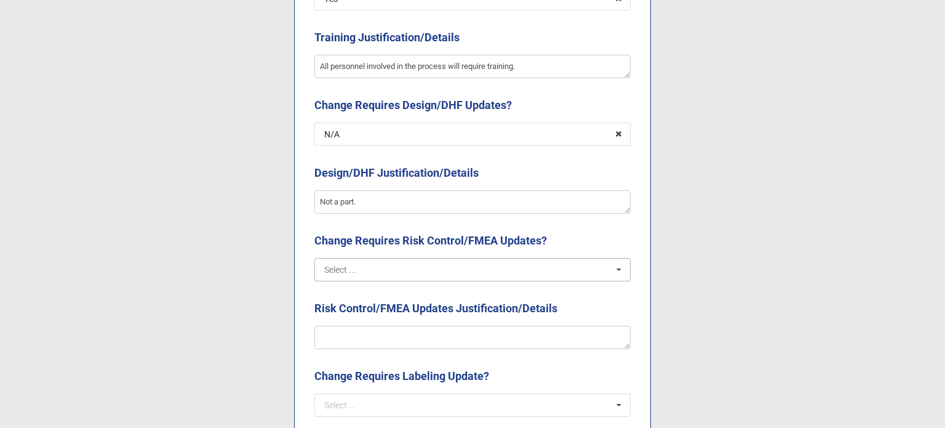
click at [392, 272] on input "text" at bounding box center [473, 269] width 315 height 22
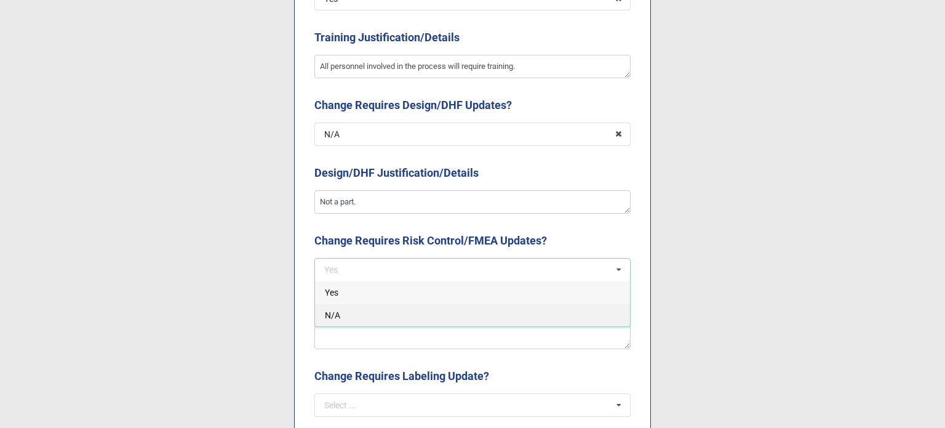
click at [374, 317] on div "N/A" at bounding box center [472, 314] width 315 height 23
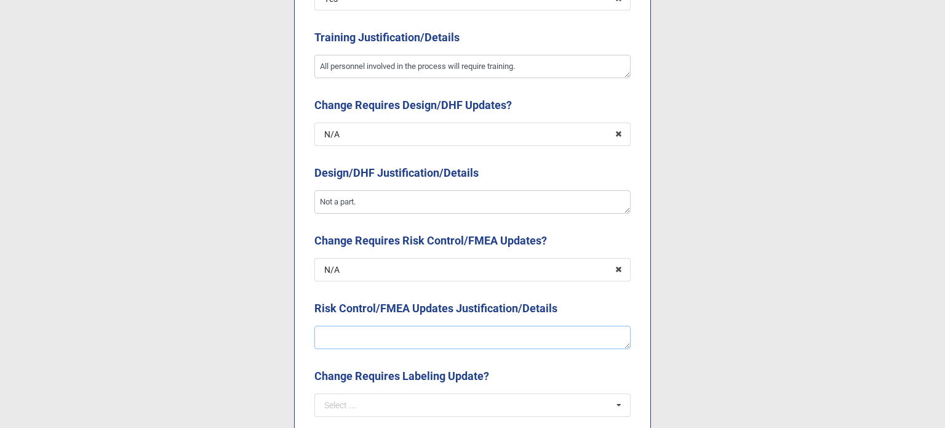
click at [374, 331] on textarea at bounding box center [472, 336] width 316 height 23
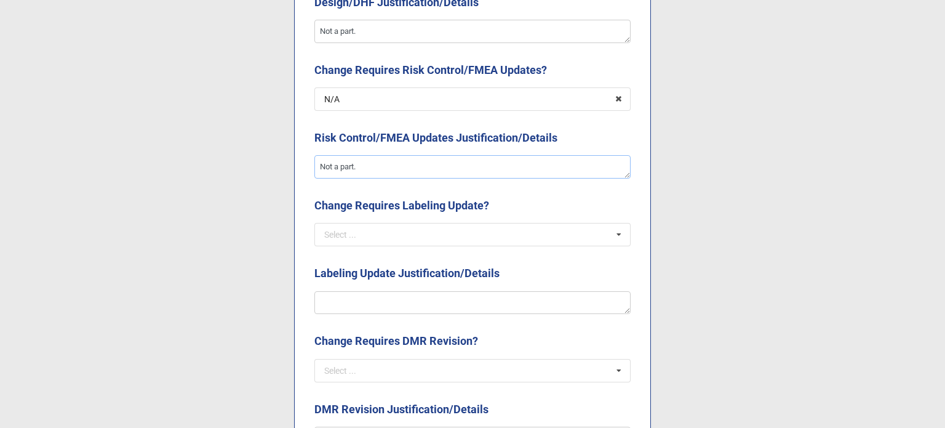
scroll to position [1476, 0]
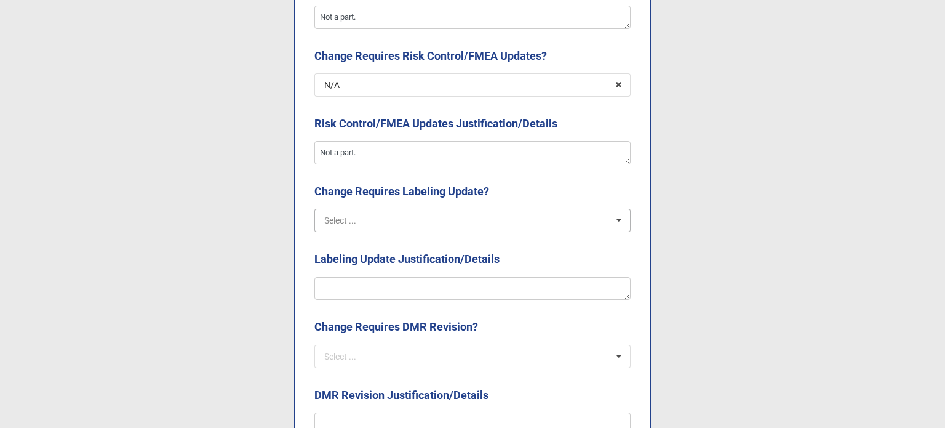
click at [408, 228] on input "text" at bounding box center [473, 220] width 315 height 22
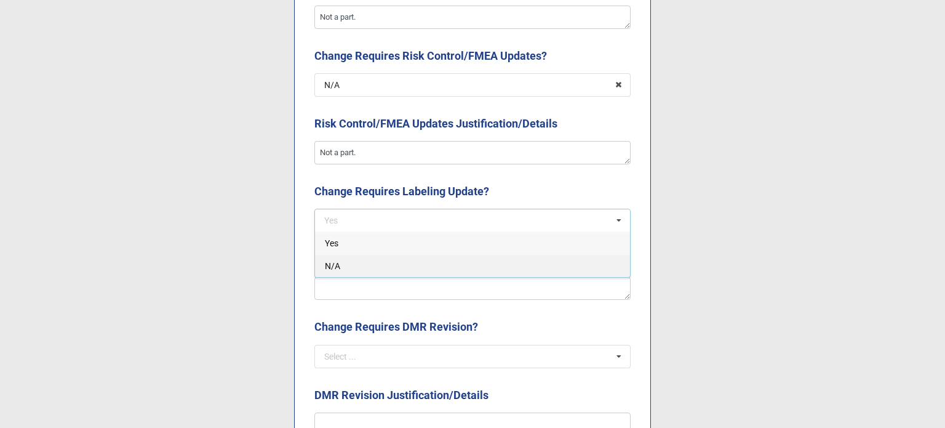
click at [394, 269] on div "N/A" at bounding box center [472, 265] width 315 height 23
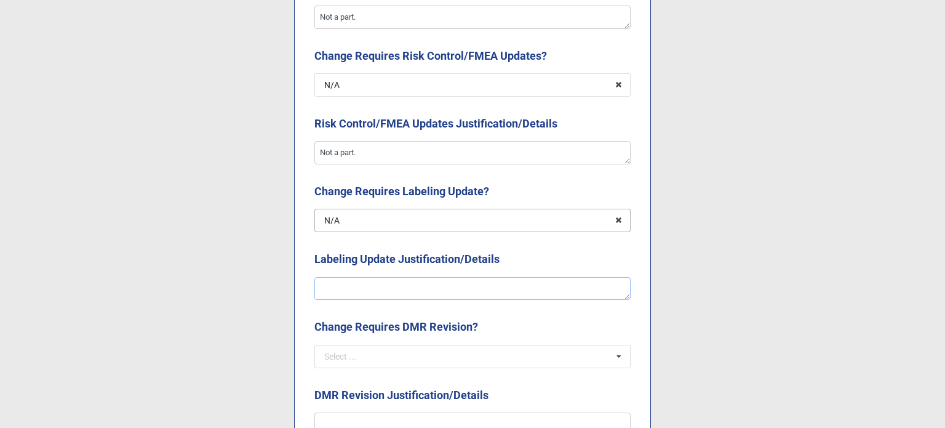
click at [394, 278] on textarea at bounding box center [472, 288] width 316 height 23
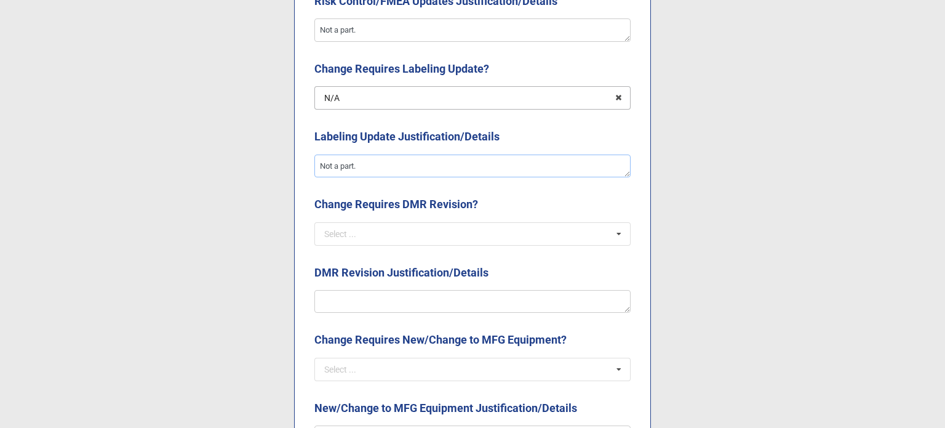
scroll to position [1600, 0]
drag, startPoint x: 386, startPoint y: 249, endPoint x: 379, endPoint y: 242, distance: 10.0
click at [386, 248] on div "Change Requires DMR Revision? Select ... Yes N/A" at bounding box center [472, 224] width 316 height 58
click at [370, 233] on input "text" at bounding box center [473, 233] width 315 height 22
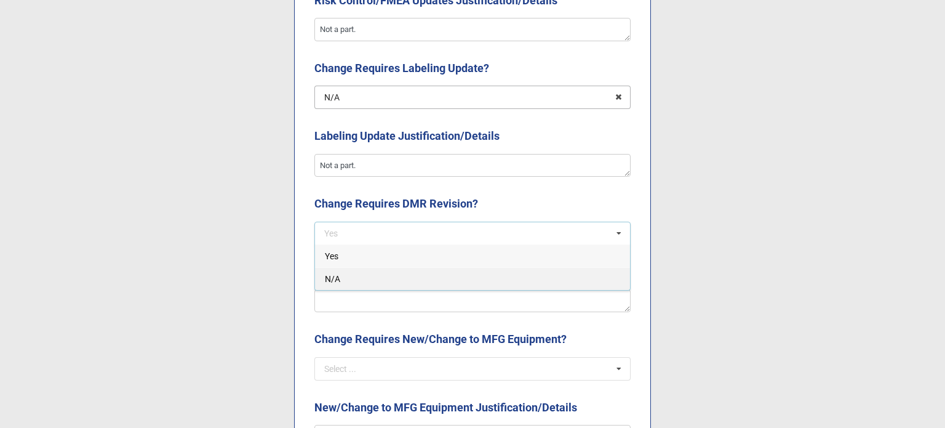
click at [348, 277] on div "N/A" at bounding box center [472, 278] width 315 height 23
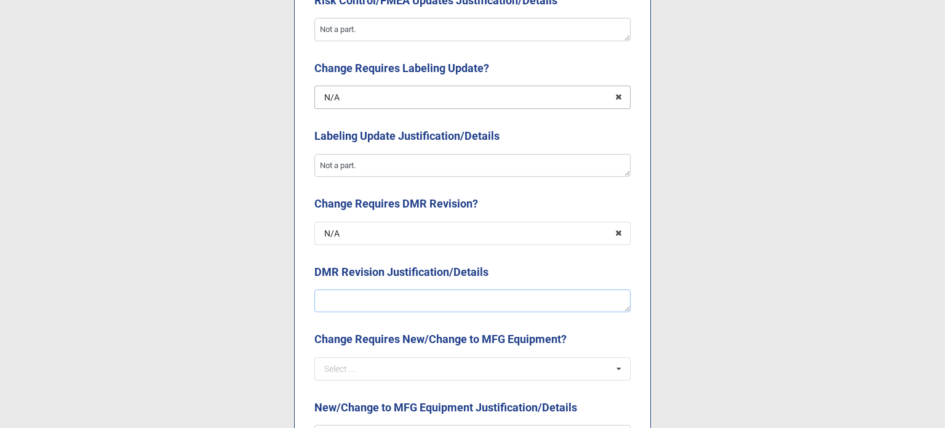
click at [351, 290] on textarea at bounding box center [472, 300] width 316 height 23
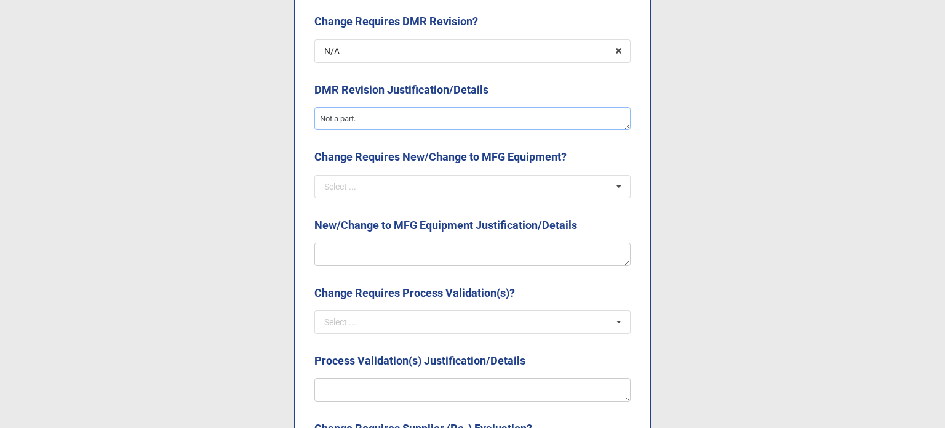
scroll to position [1784, 0]
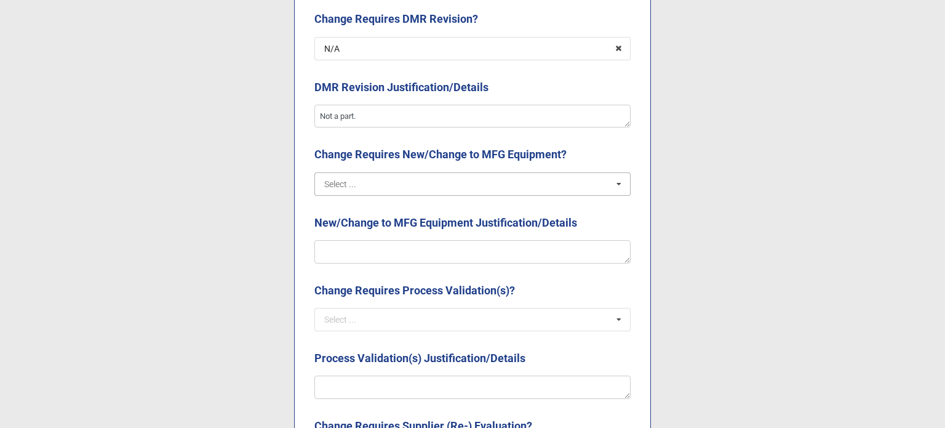
click at [353, 191] on input "text" at bounding box center [473, 184] width 315 height 22
click at [369, 236] on div "N/A" at bounding box center [472, 229] width 315 height 23
click at [372, 252] on textarea at bounding box center [472, 251] width 316 height 23
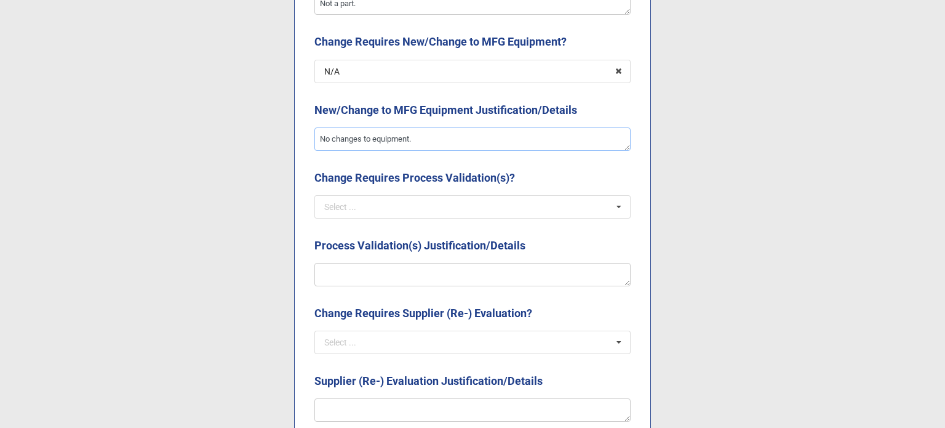
scroll to position [1907, 0]
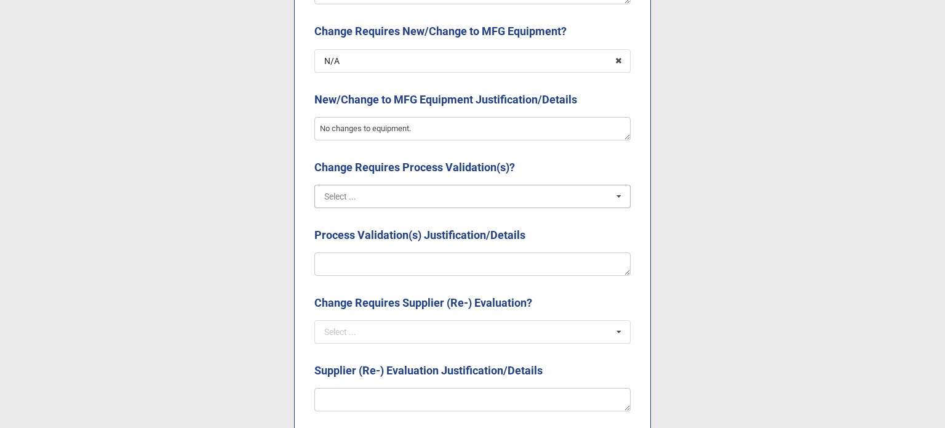
click at [356, 200] on input "text" at bounding box center [473, 196] width 315 height 22
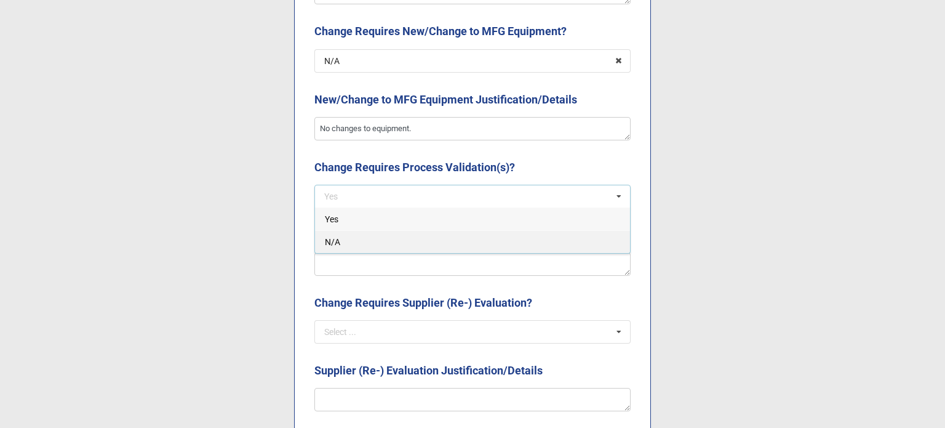
click at [364, 247] on div "N/A" at bounding box center [472, 241] width 315 height 23
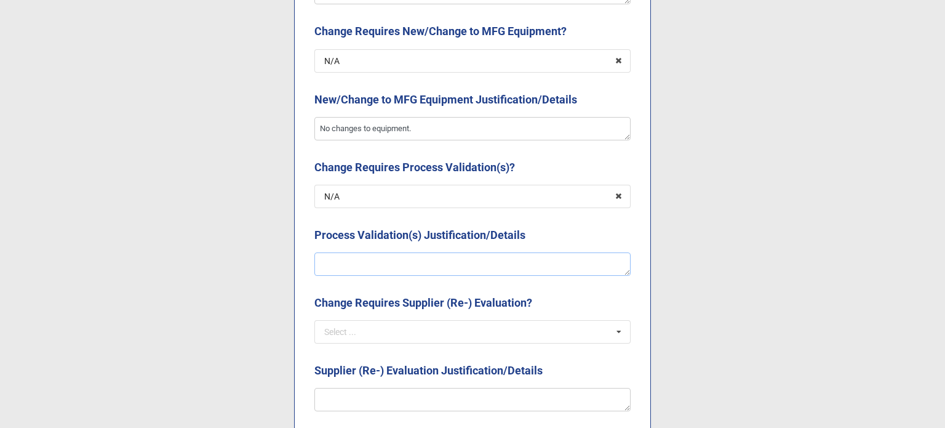
click at [369, 263] on textarea at bounding box center [472, 263] width 316 height 23
click at [376, 332] on input "text" at bounding box center [473, 332] width 315 height 22
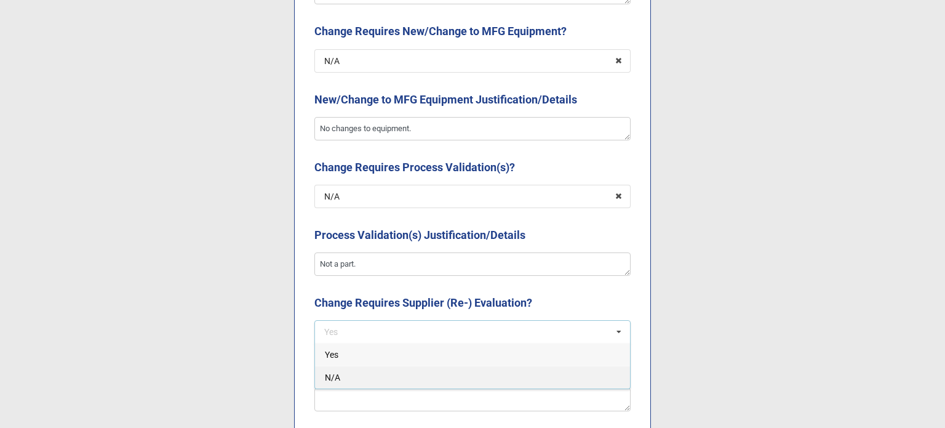
click at [359, 377] on div "N/A" at bounding box center [472, 376] width 315 height 23
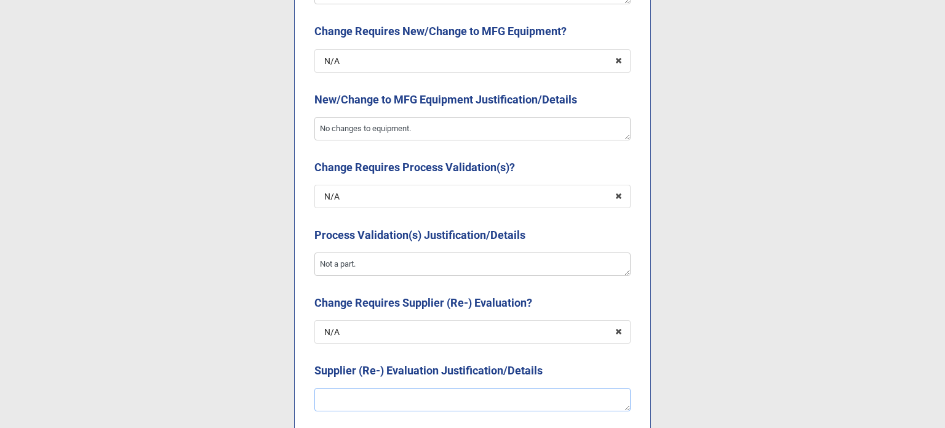
click at [354, 393] on textarea at bounding box center [472, 399] width 316 height 23
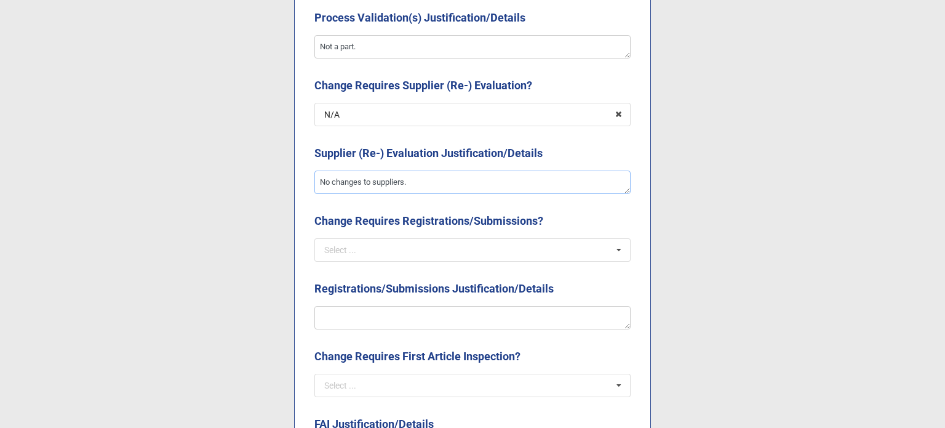
scroll to position [2215, 0]
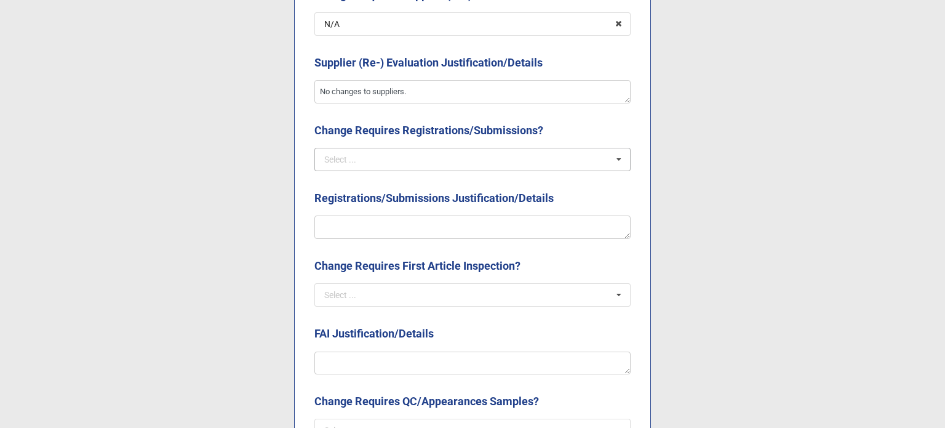
click at [384, 170] on div "Select ... Yes N/A" at bounding box center [472, 159] width 316 height 23
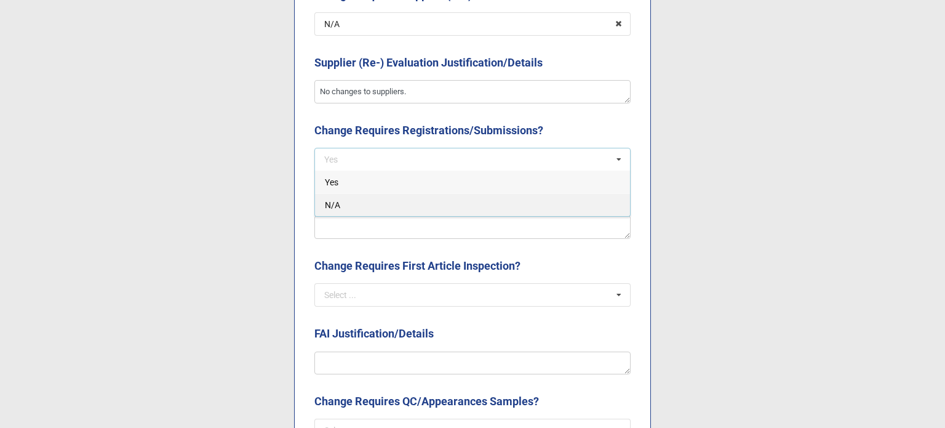
click at [373, 204] on div "N/A" at bounding box center [472, 204] width 315 height 23
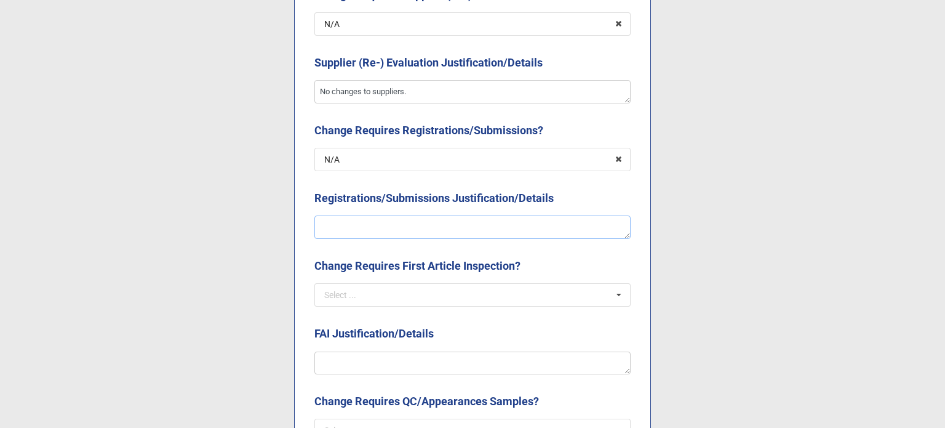
click at [373, 227] on textarea at bounding box center [472, 226] width 316 height 23
drag, startPoint x: 386, startPoint y: 289, endPoint x: 386, endPoint y: 295, distance: 6.2
click at [386, 287] on input "text" at bounding box center [473, 295] width 315 height 22
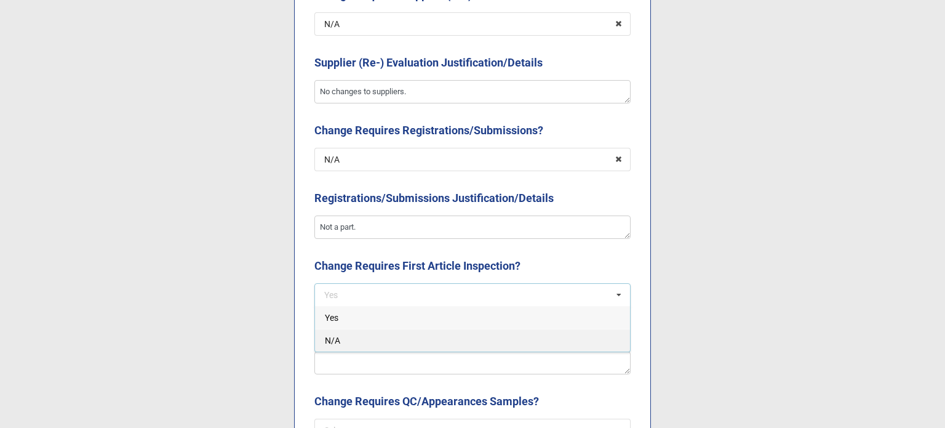
click at [376, 338] on div "N/A" at bounding box center [472, 340] width 315 height 23
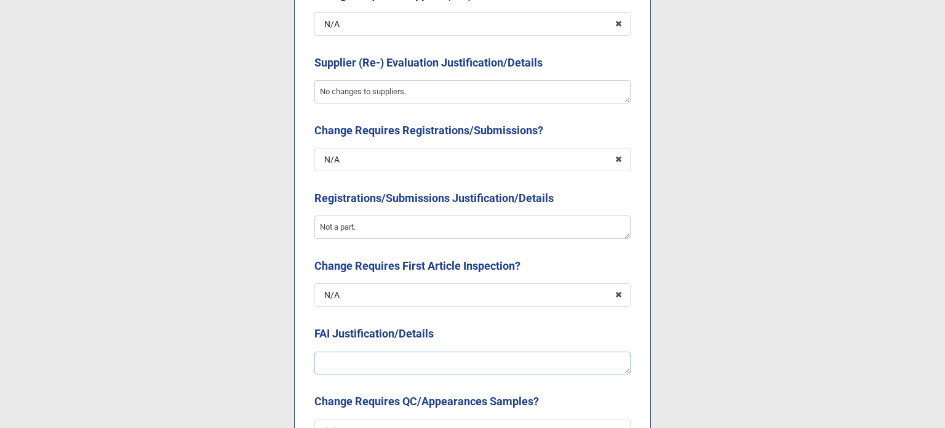
click at [374, 359] on textarea at bounding box center [472, 362] width 316 height 23
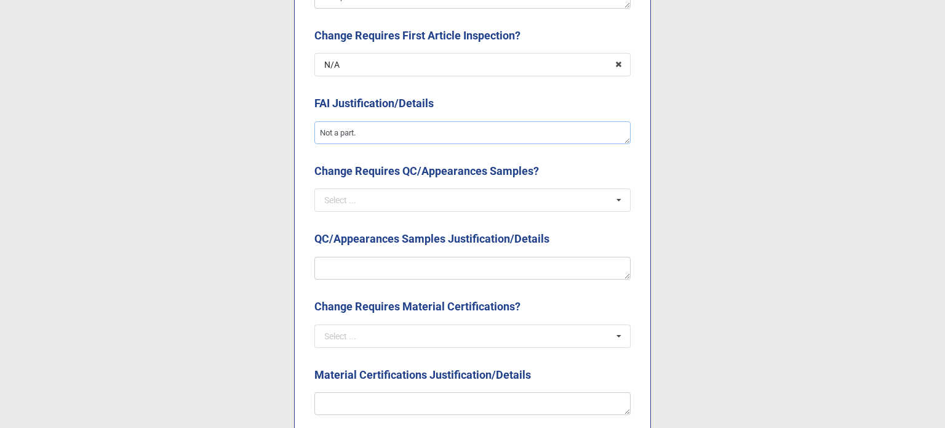
scroll to position [2522, 0]
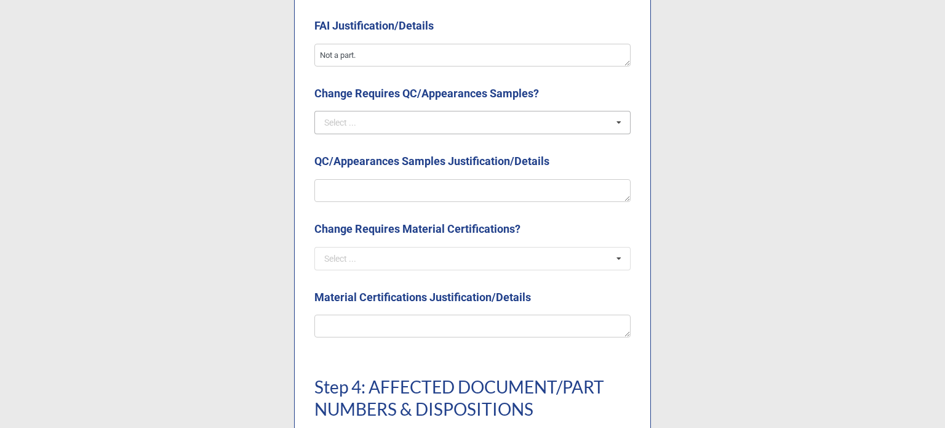
click at [349, 120] on div "Select ..." at bounding box center [340, 122] width 32 height 9
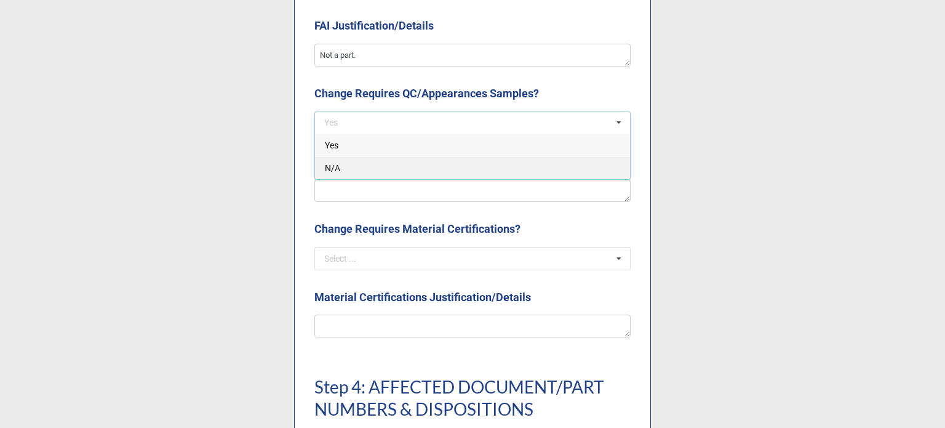
click at [352, 157] on div "N/A" at bounding box center [472, 167] width 315 height 23
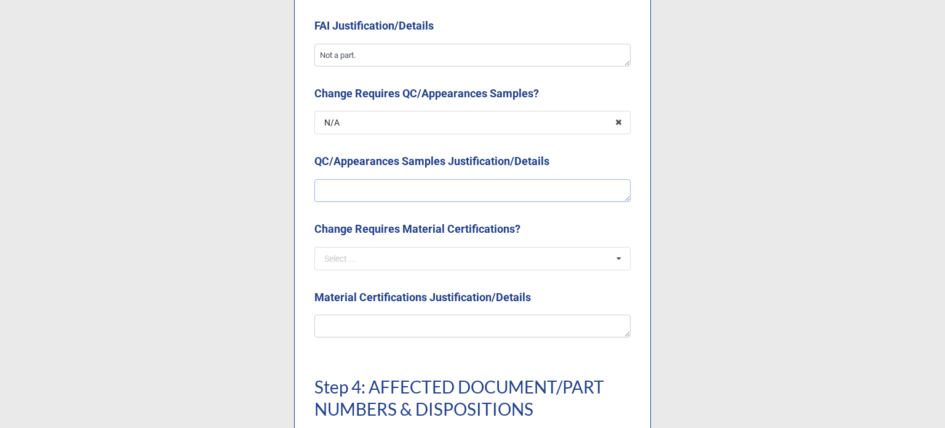
click at [352, 188] on textarea at bounding box center [472, 190] width 316 height 23
click at [372, 258] on input "text" at bounding box center [473, 258] width 315 height 22
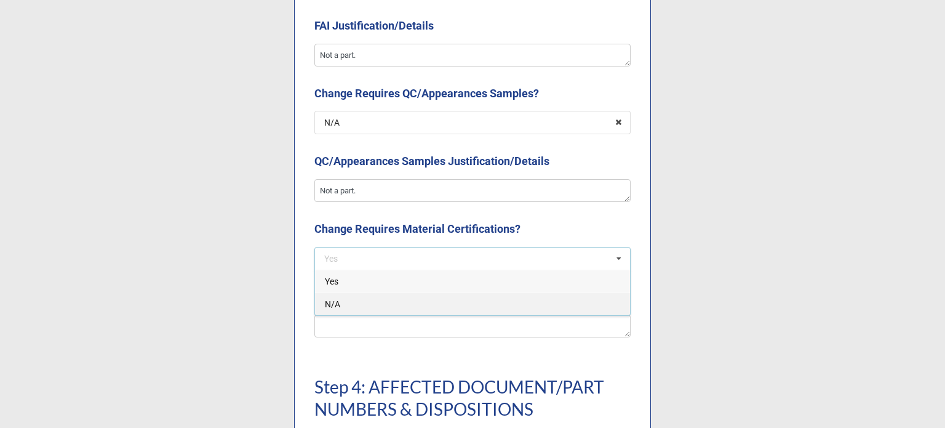
click at [377, 311] on div "N/A" at bounding box center [472, 303] width 315 height 23
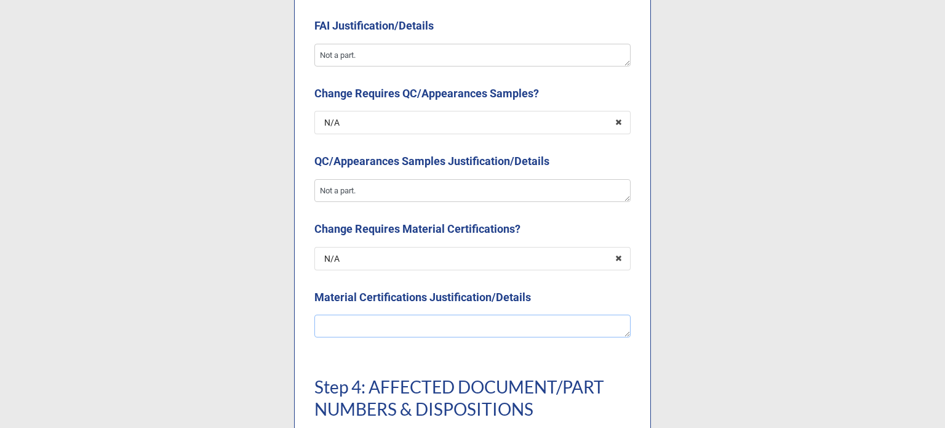
click at [374, 325] on textarea at bounding box center [472, 325] width 316 height 23
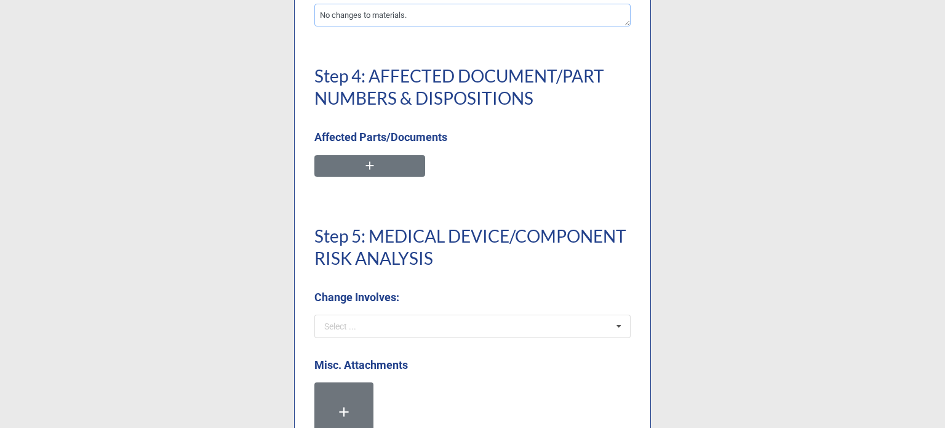
scroll to position [2950, 0]
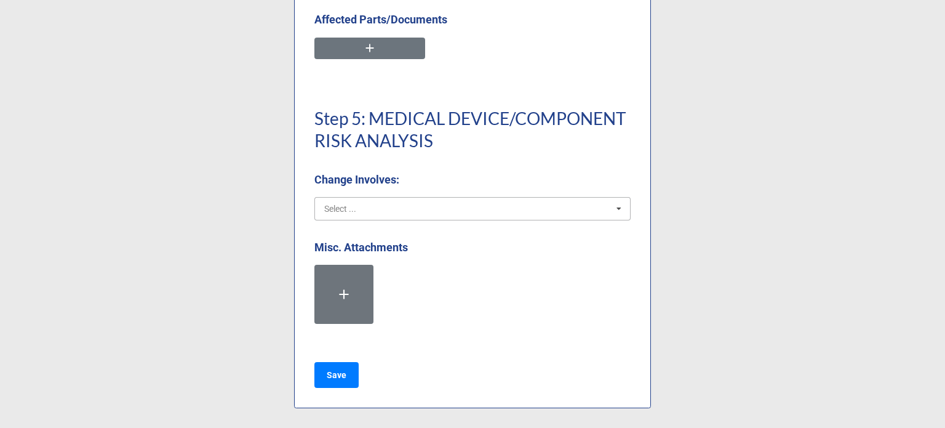
click at [387, 218] on input "text" at bounding box center [473, 208] width 315 height 22
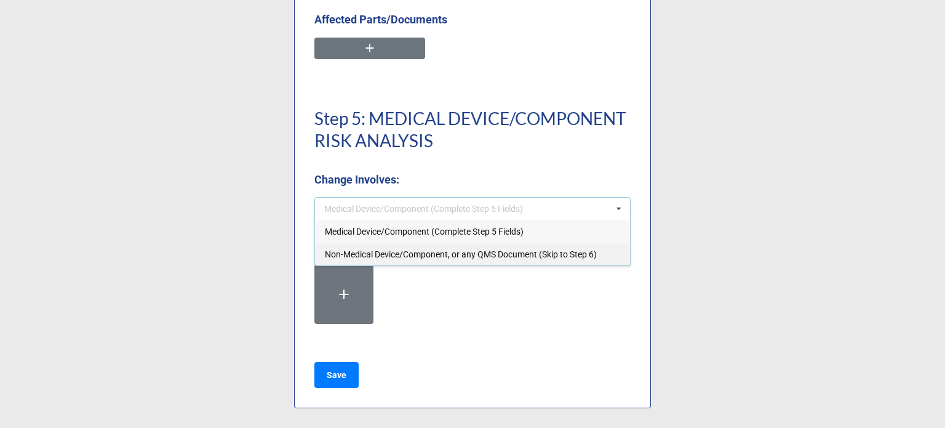
click at [386, 259] on span "Non-Medical Device/Component, or any QMS Document (Skip to Step 6)" at bounding box center [461, 254] width 272 height 10
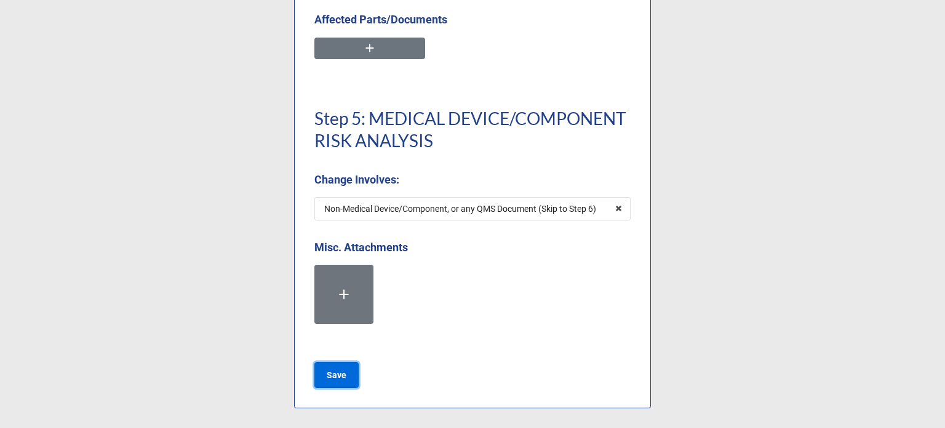
click at [337, 375] on b "Save" at bounding box center [337, 375] width 20 height 13
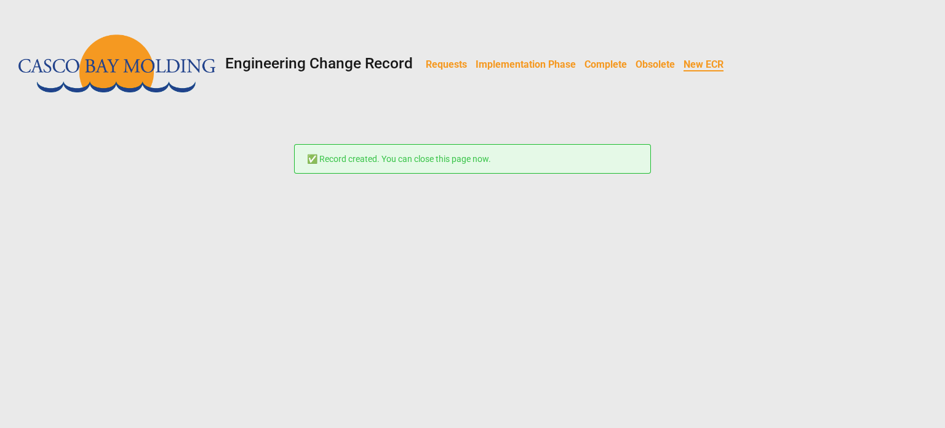
scroll to position [0, 0]
click at [445, 68] on b "Requests" at bounding box center [446, 64] width 41 height 12
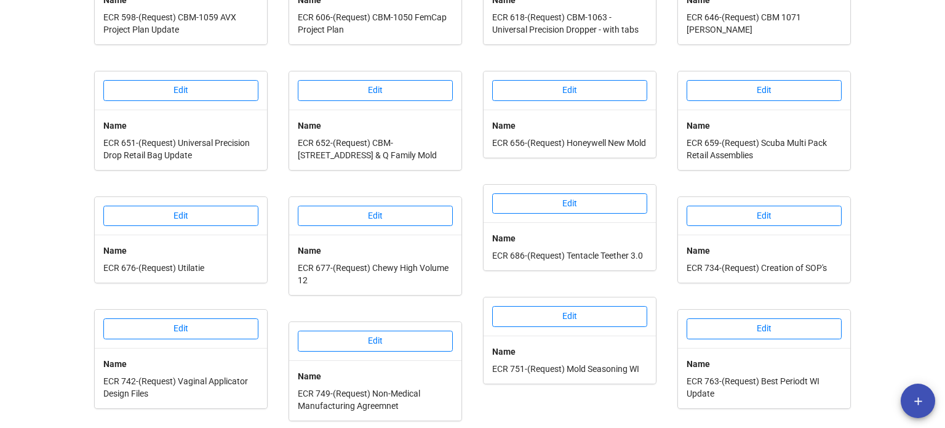
scroll to position [357, 0]
